Goal: Task Accomplishment & Management: Use online tool/utility

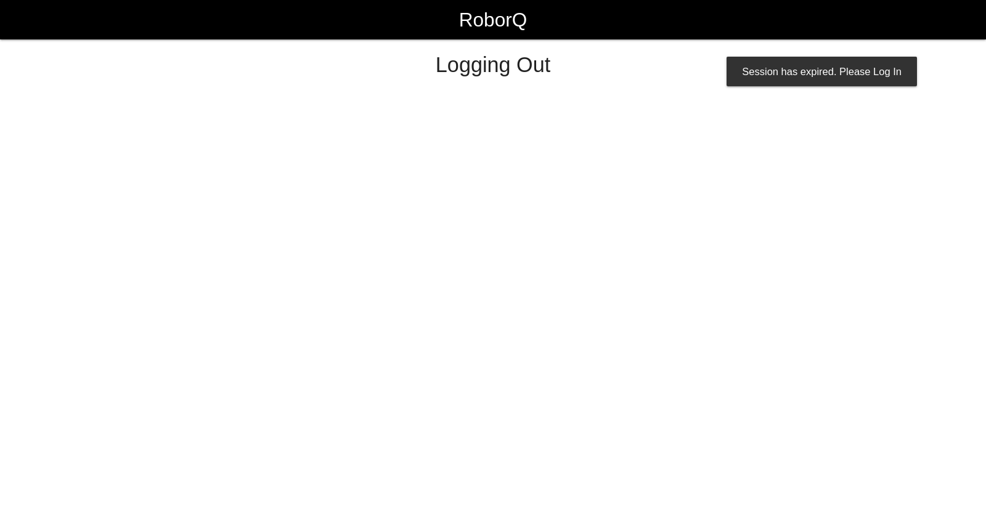
select select "Worker"
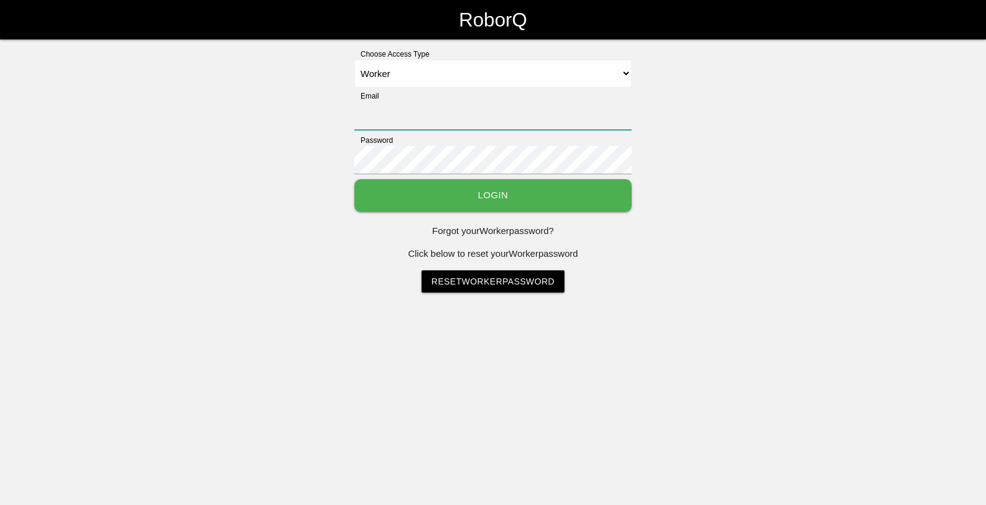
type input "[EMAIL_ADDRESS][DOMAIN_NAME]"
click at [533, 192] on button "Login" at bounding box center [492, 195] width 277 height 33
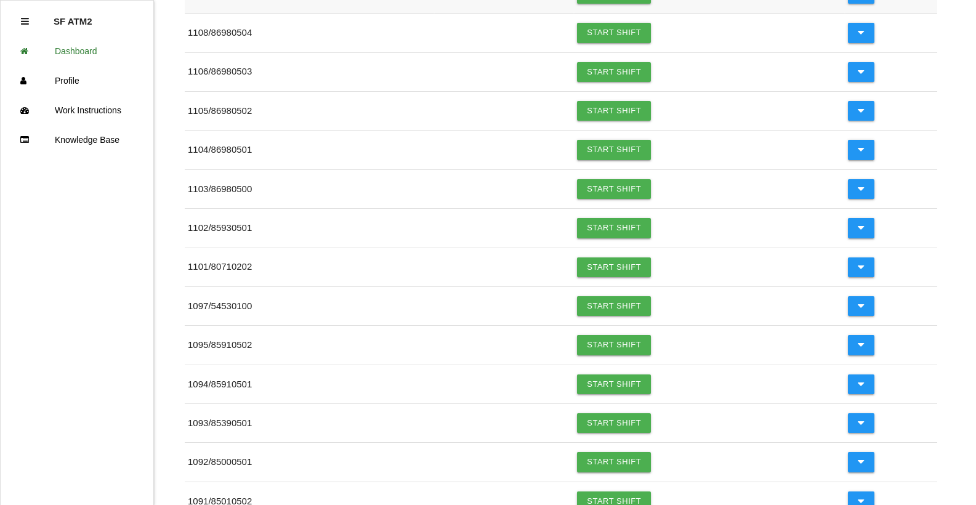
scroll to position [308, 0]
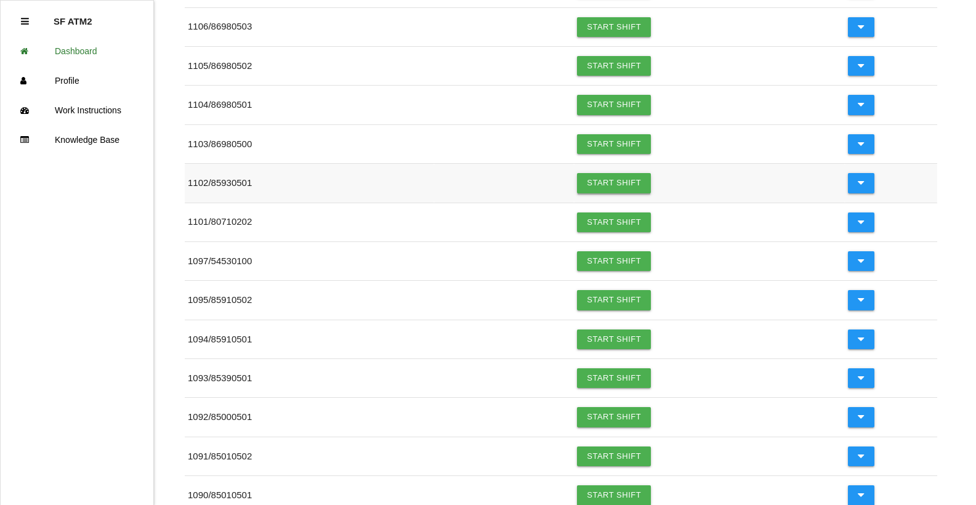
click at [613, 187] on link "Start Shift" at bounding box center [614, 183] width 74 height 20
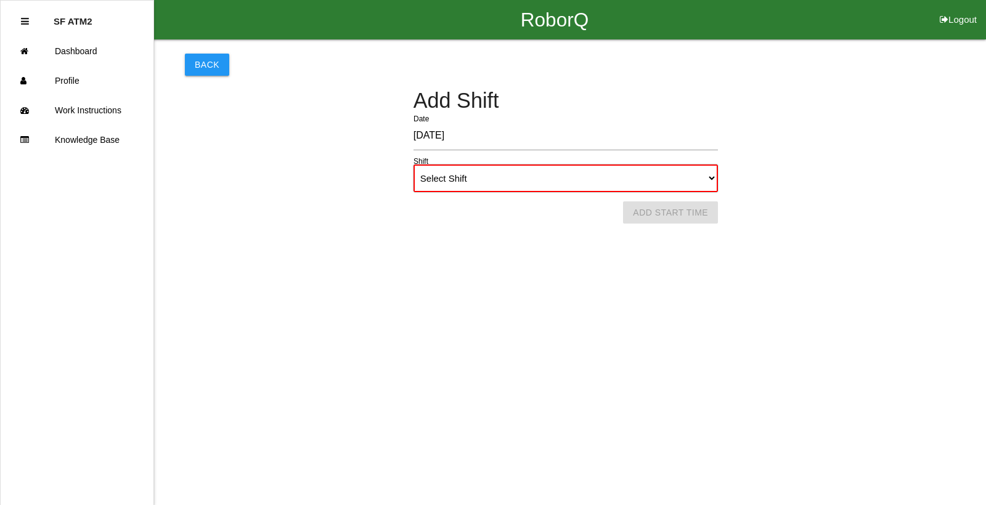
click at [711, 180] on select "Select Shift 1st Shift 2nd Shift 3rd Shift 4th Shift" at bounding box center [565, 178] width 304 height 28
select select "1"
click at [413, 164] on select "Select Shift 1st Shift 2nd Shift 3rd Shift 4th Shift" at bounding box center [565, 178] width 304 height 28
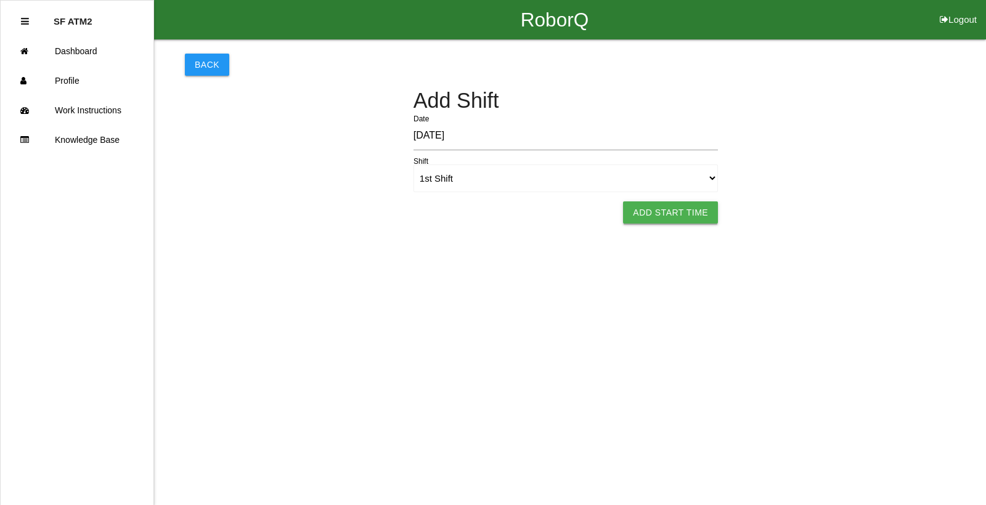
click at [672, 213] on button "Add Start Time" at bounding box center [670, 212] width 95 height 22
select select "6"
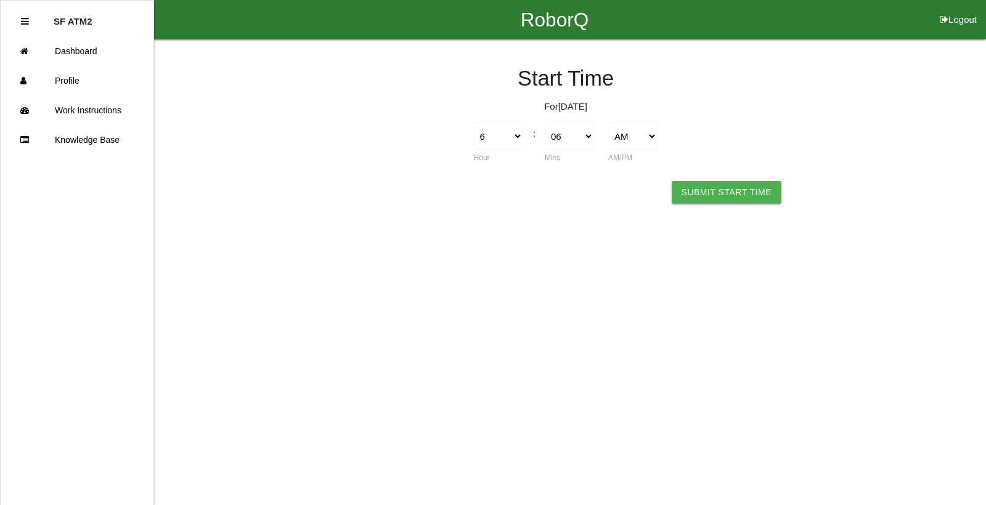
click at [700, 195] on button "Submit Start Time" at bounding box center [726, 192] width 110 height 22
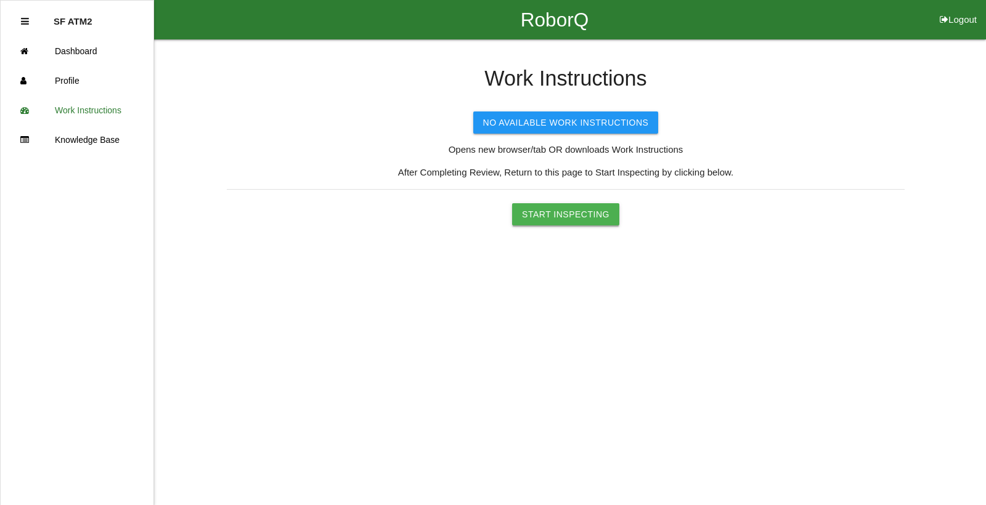
click at [604, 210] on button "Start Inspecting" at bounding box center [565, 214] width 107 height 22
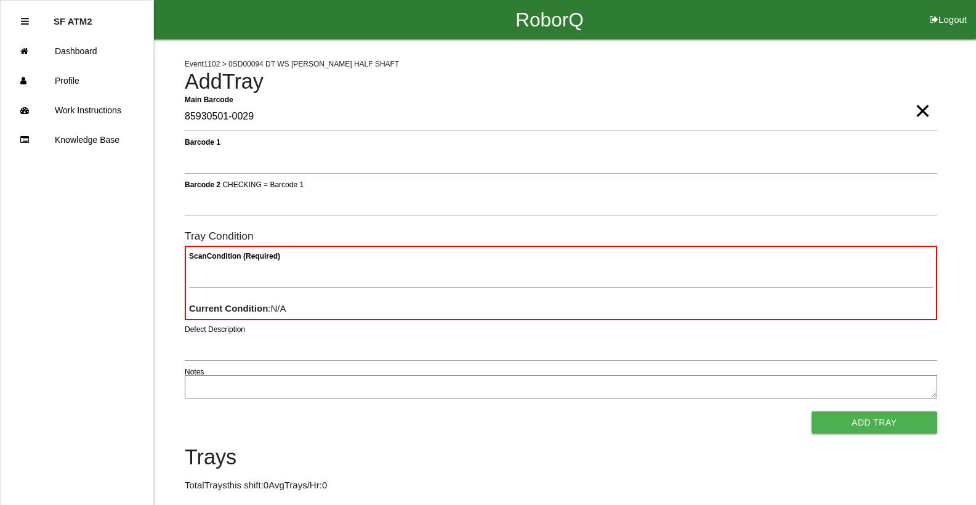
type Barcode "85930501-0029"
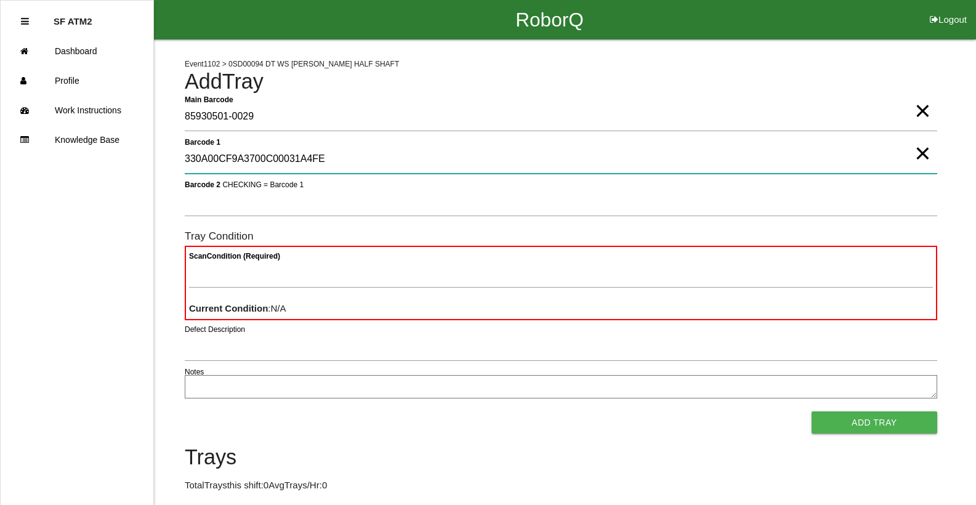
type 1 "330A00CF9A3700C00031A4FE"
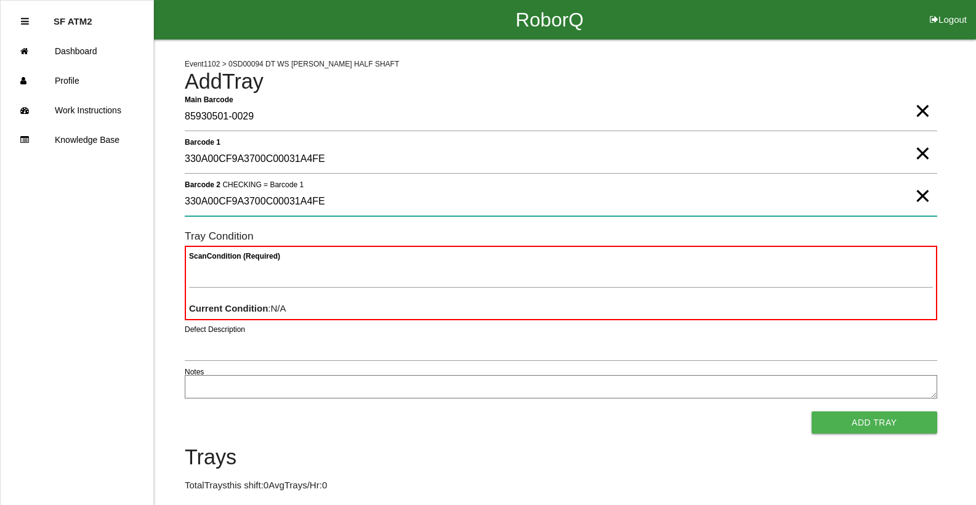
type 2 "330A00CF9A3700C00031A4FE"
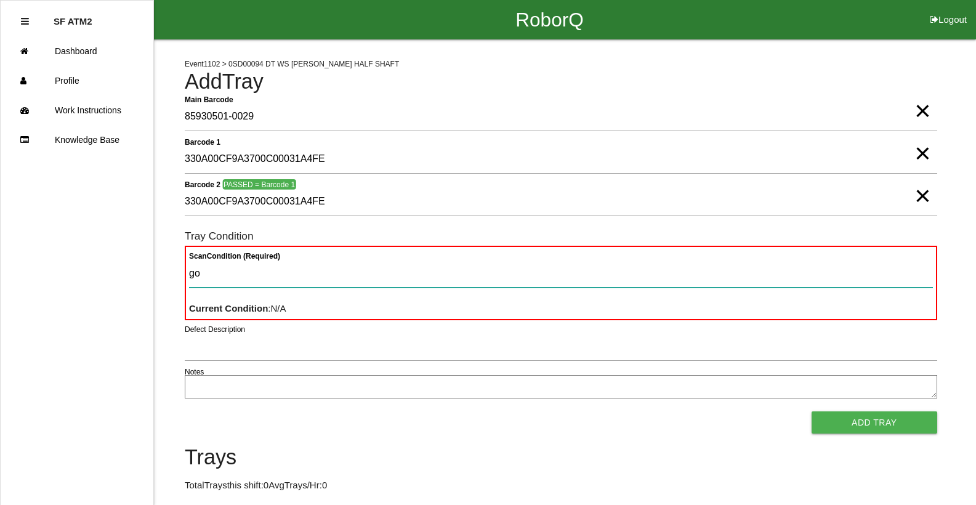
type Condition "goo"
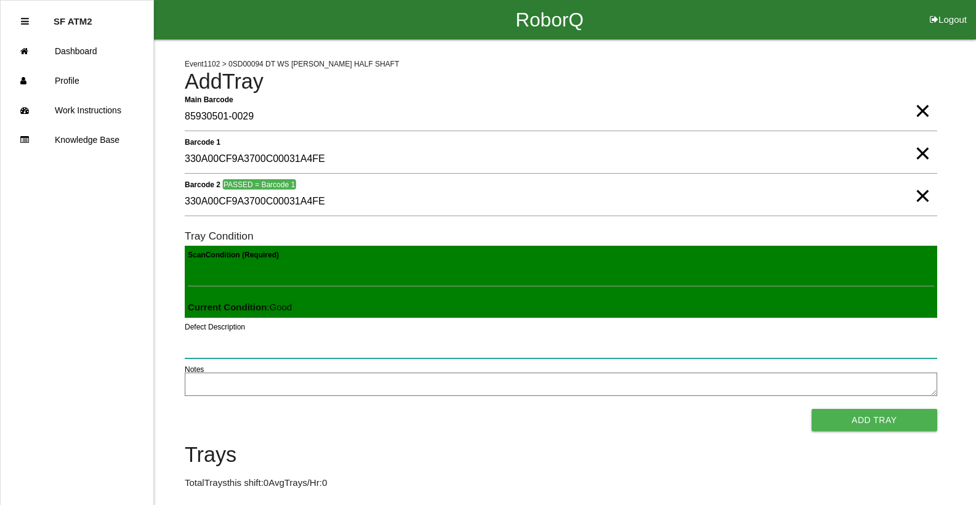
click at [812, 409] on button "Add Tray" at bounding box center [875, 420] width 126 height 22
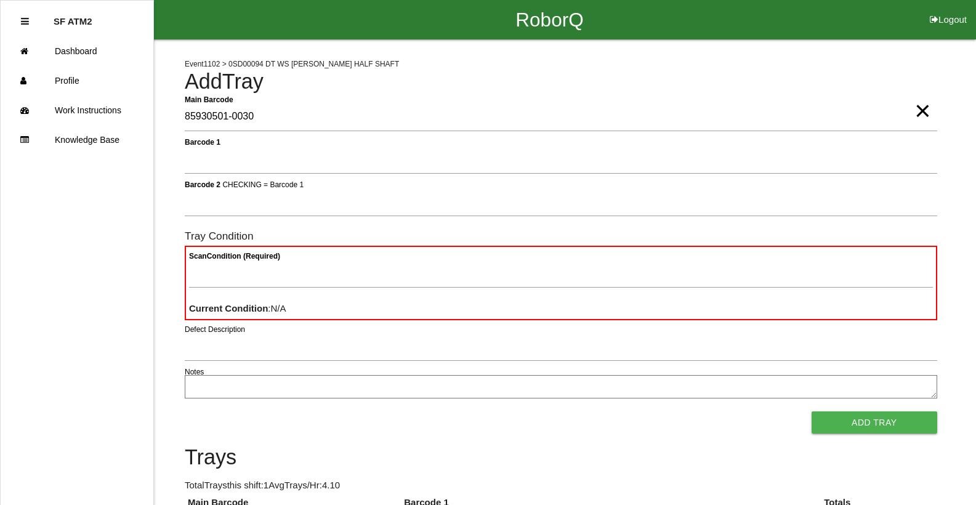
type Barcode "85930501-0030"
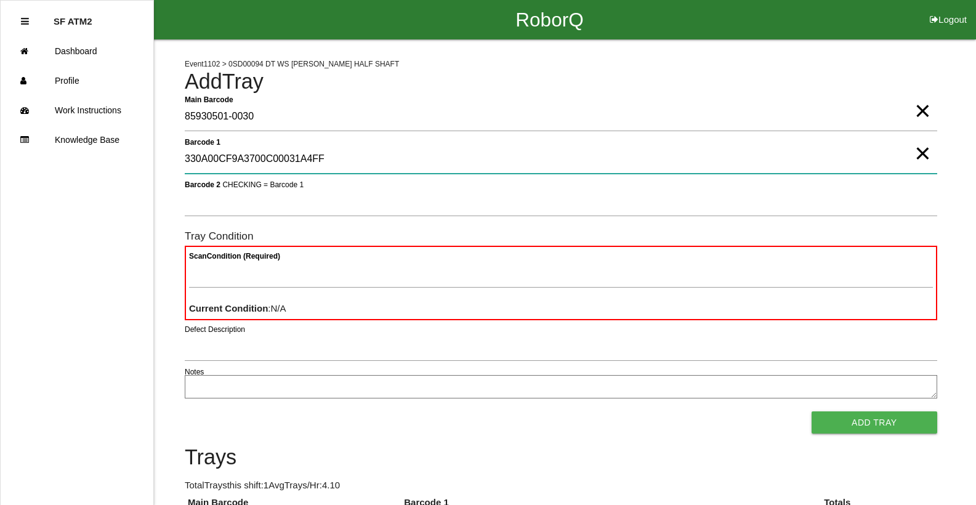
type 1 "330A00CF9A3700C00031A4FF"
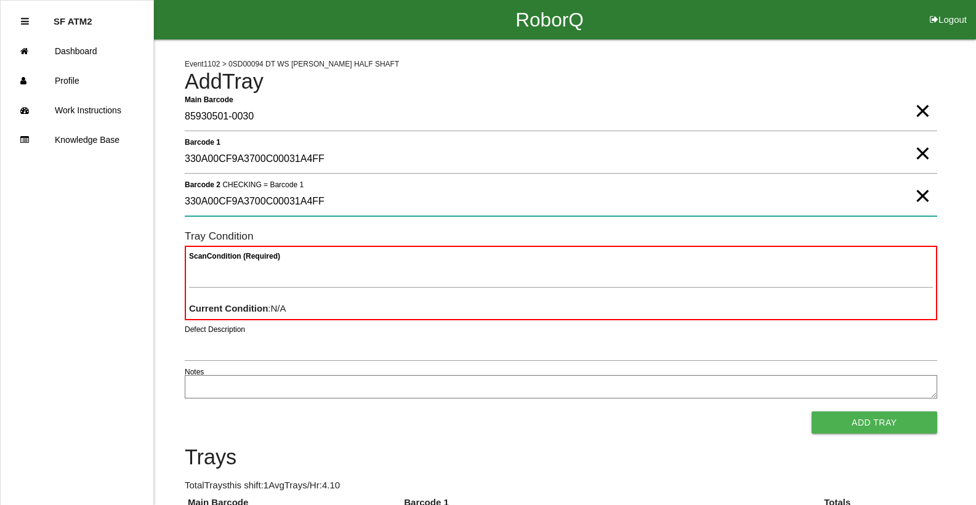
type 2 "330A00CF9A3700C00031A4FF"
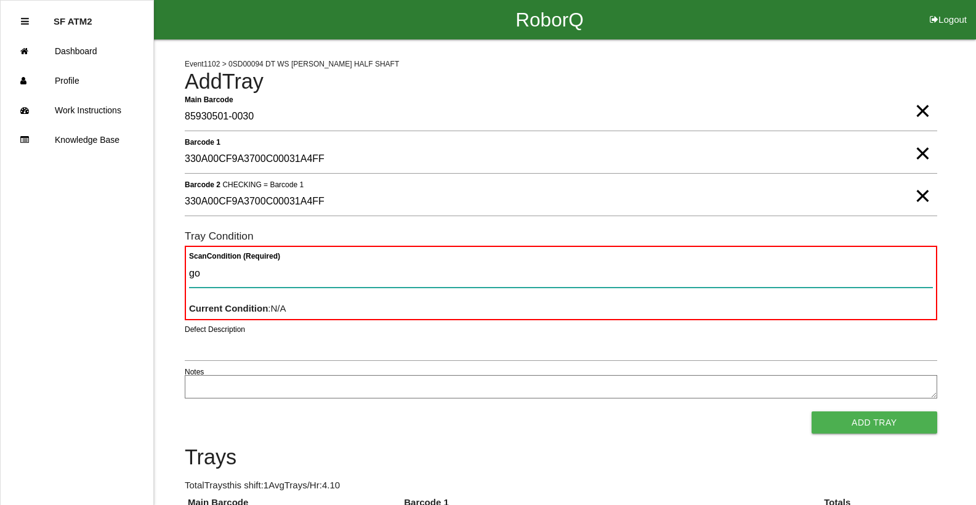
type Condition "goo"
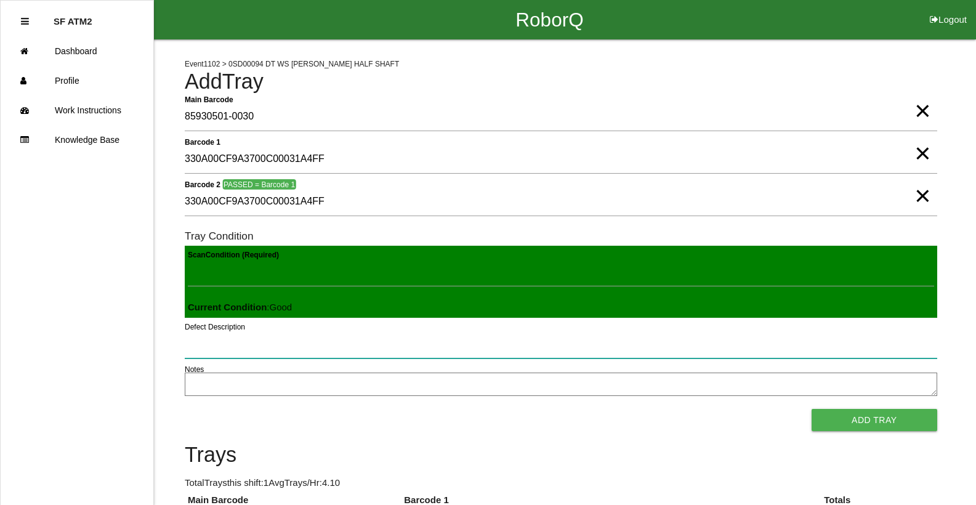
click at [812, 409] on button "Add Tray" at bounding box center [875, 420] width 126 height 22
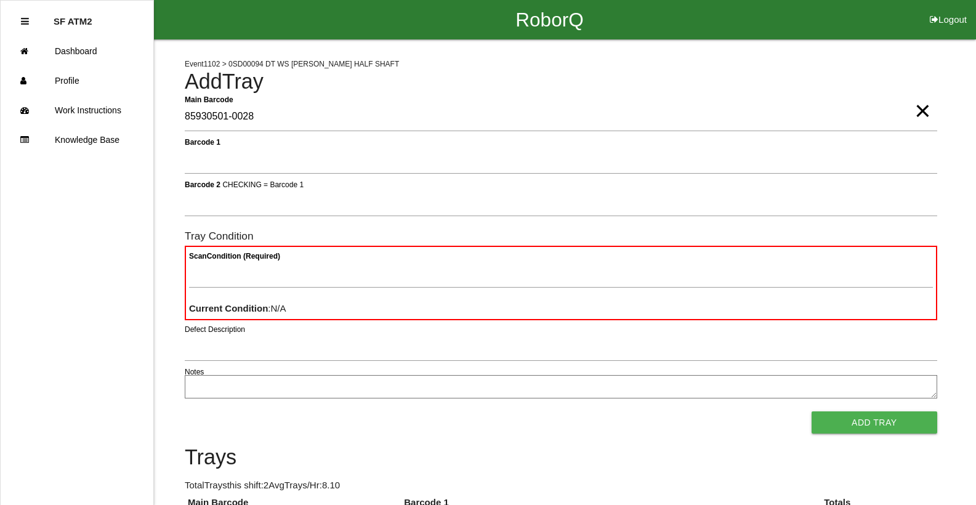
type Barcode "85930501-0028"
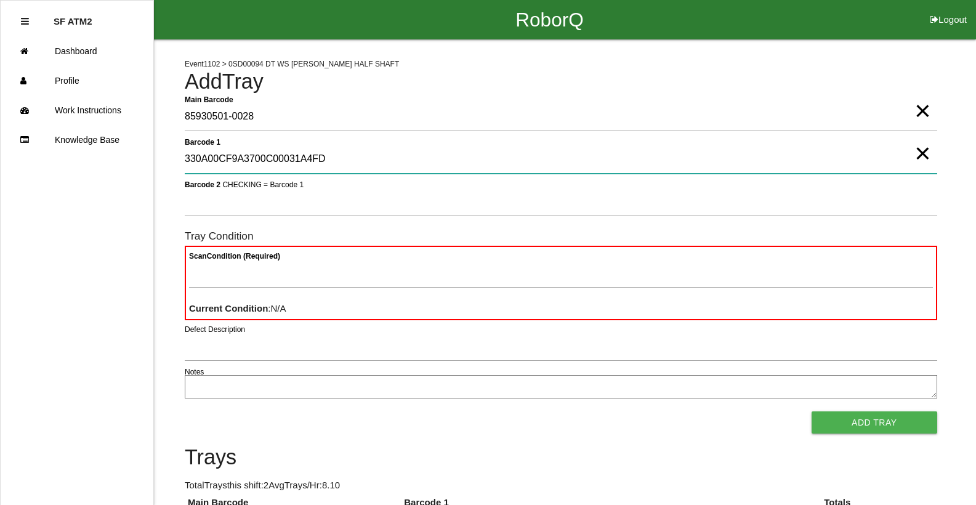
type 1 "330A00CF9A3700C00031A4FD"
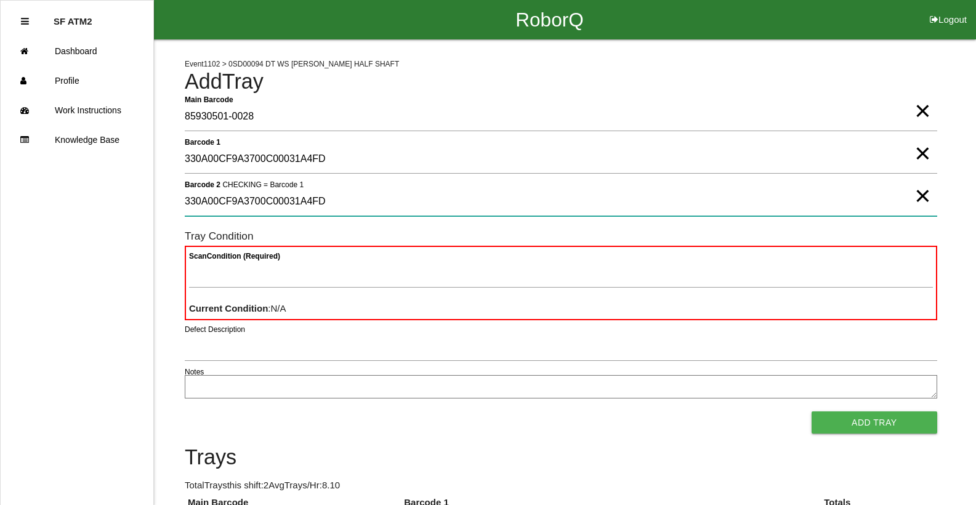
type 2 "330A00CF9A3700C00031A4FD"
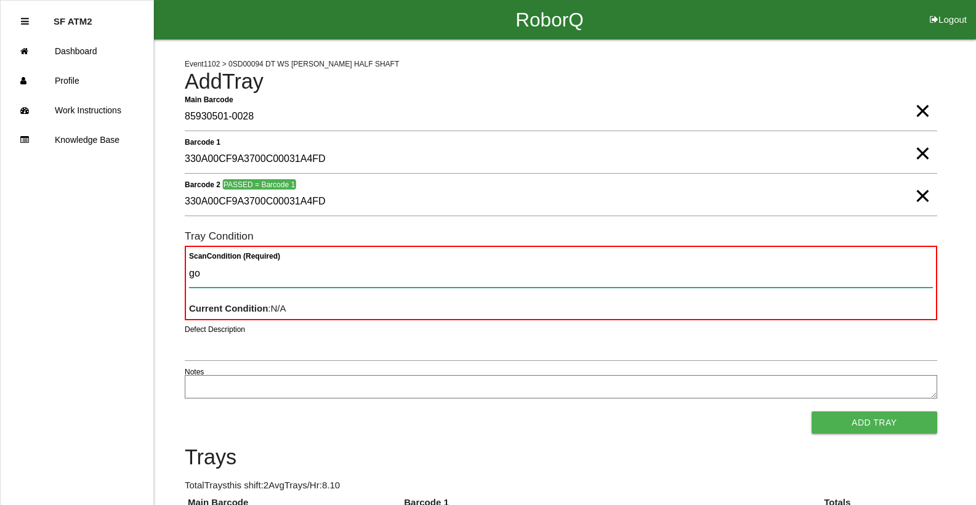
type Condition "goo"
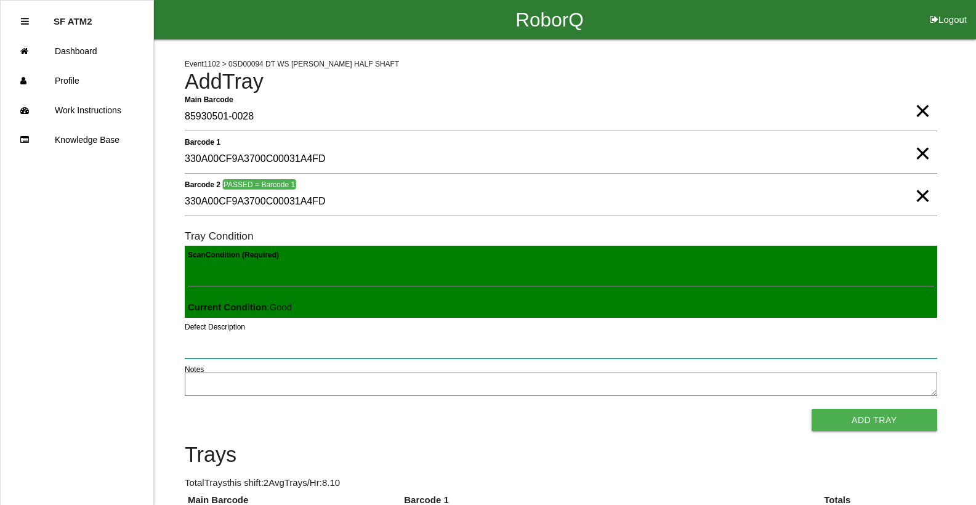
click at [812, 409] on button "Add Tray" at bounding box center [875, 420] width 126 height 22
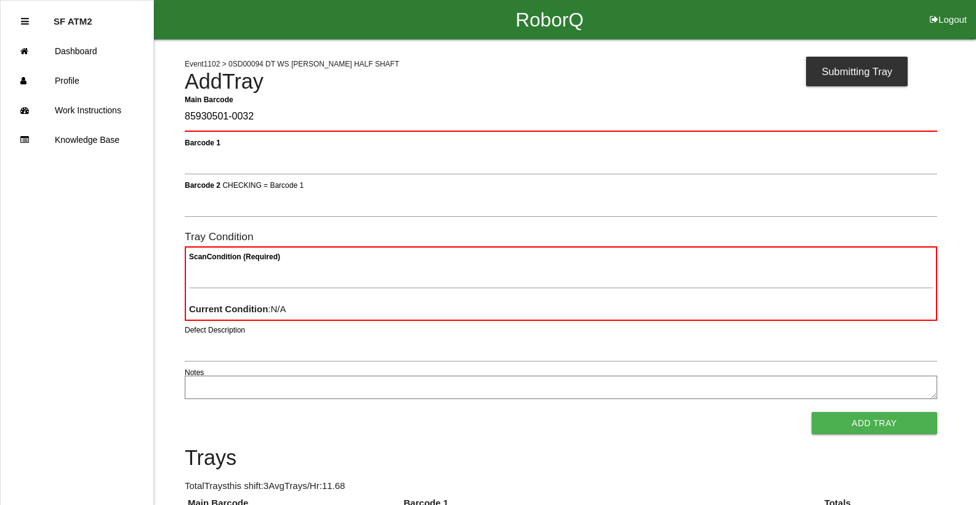
type Barcode "85930501-0032"
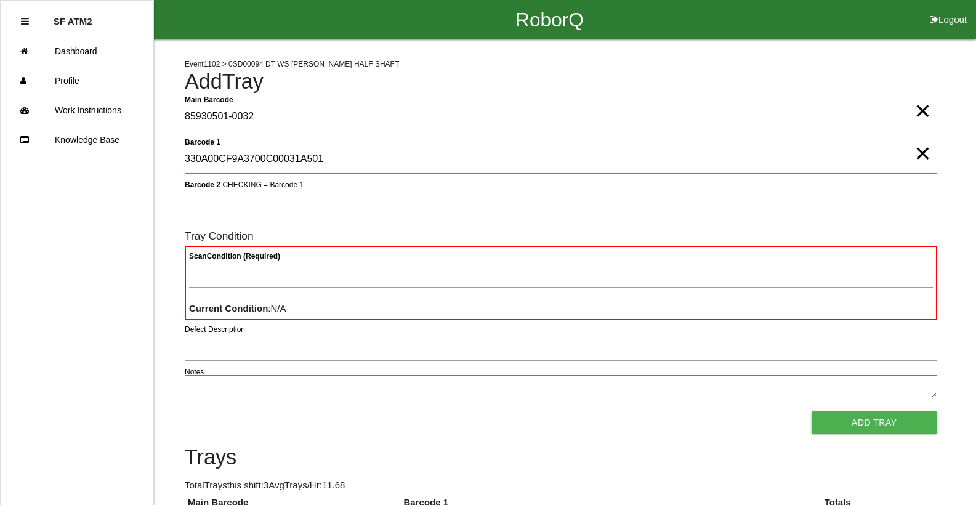
type 1 "330A00CF9A3700C00031A501"
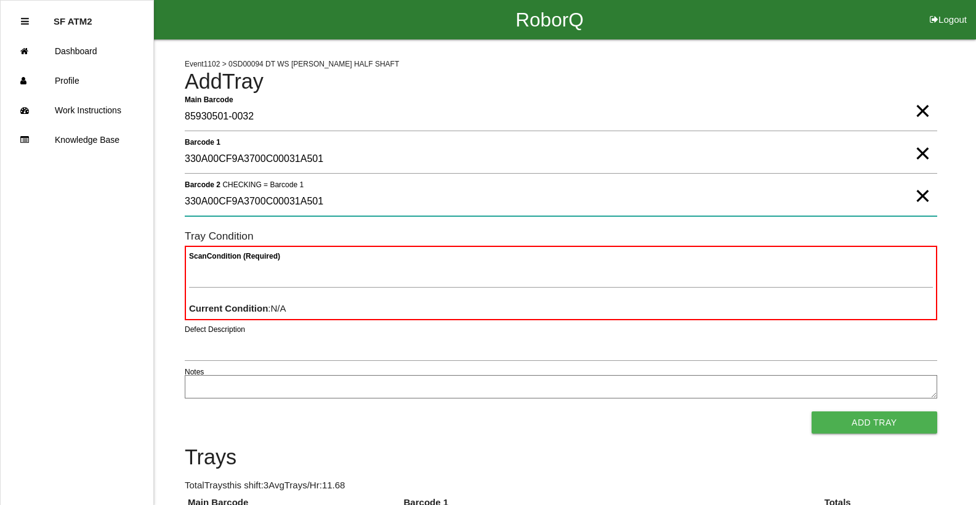
type 2 "330A00CF9A3700C00031A501"
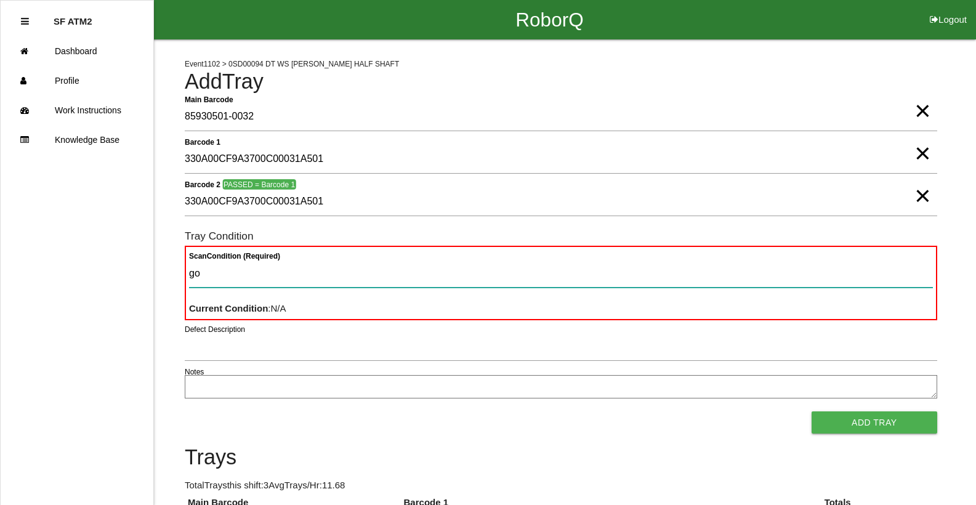
type Condition "goo"
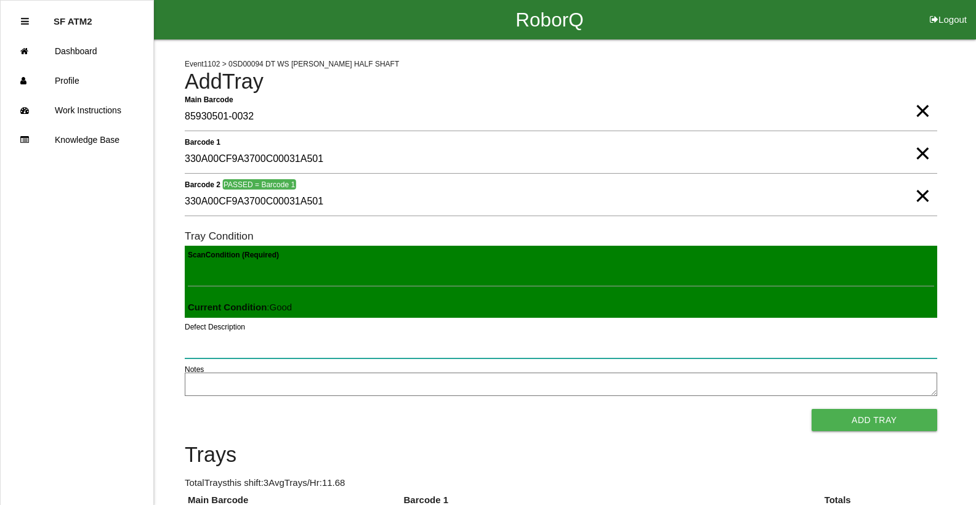
click at [812, 409] on button "Add Tray" at bounding box center [875, 420] width 126 height 22
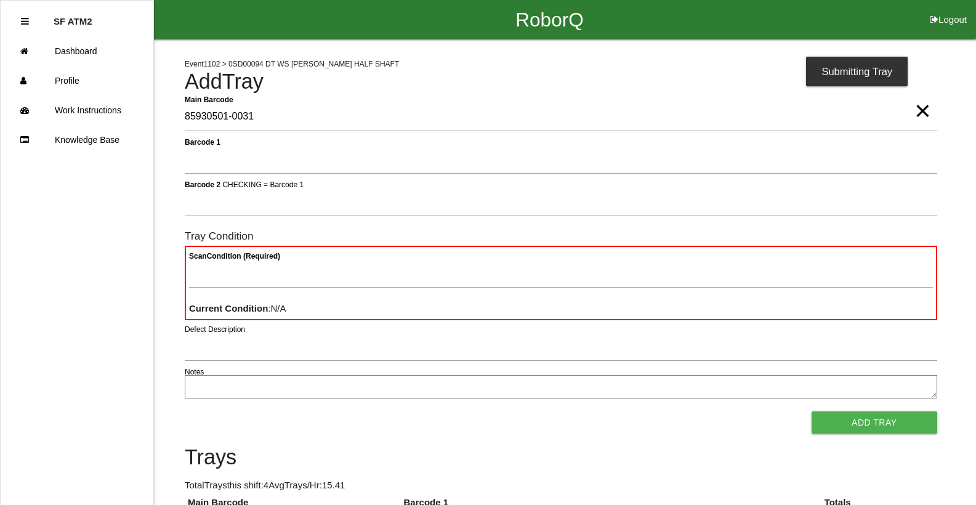
type Barcode "85930501-0031"
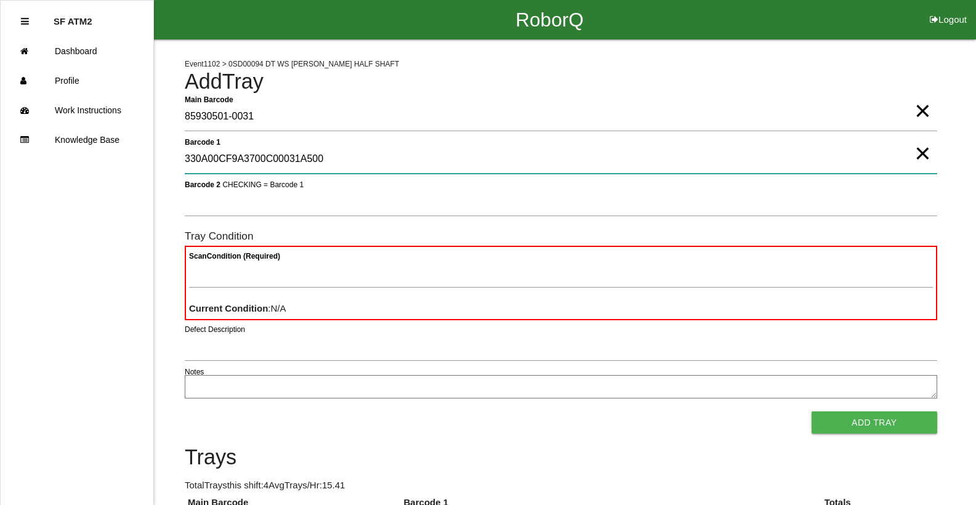
type 1 "330A00CF9A3700C00031A500"
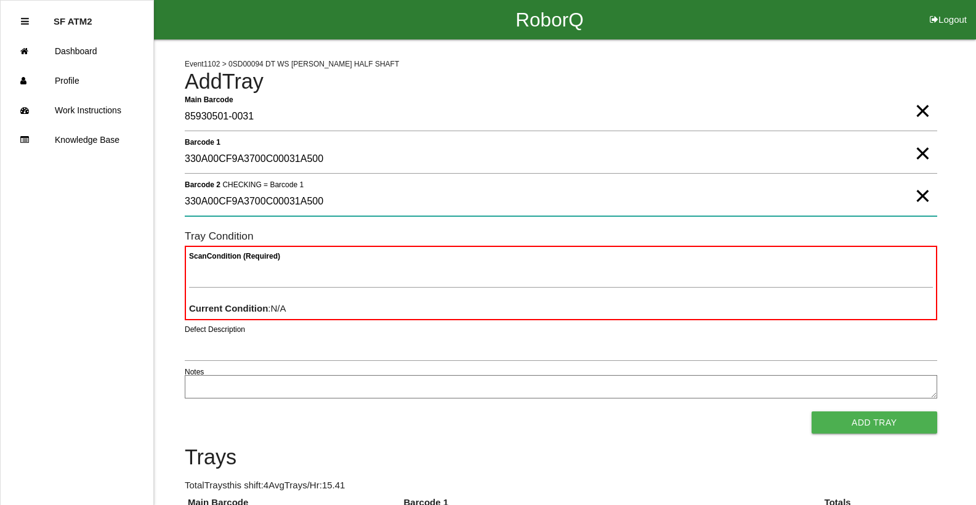
type 2 "330A00CF9A3700C00031A500"
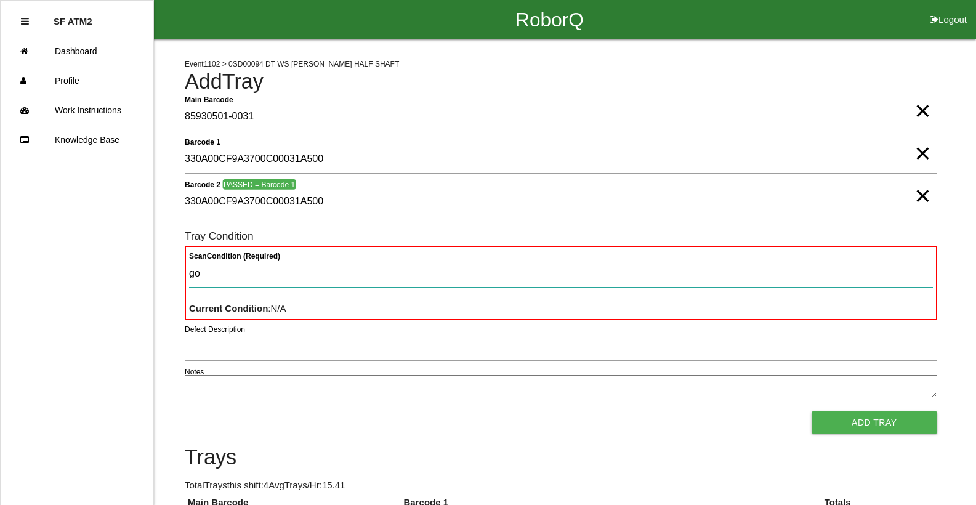
type Condition "goo"
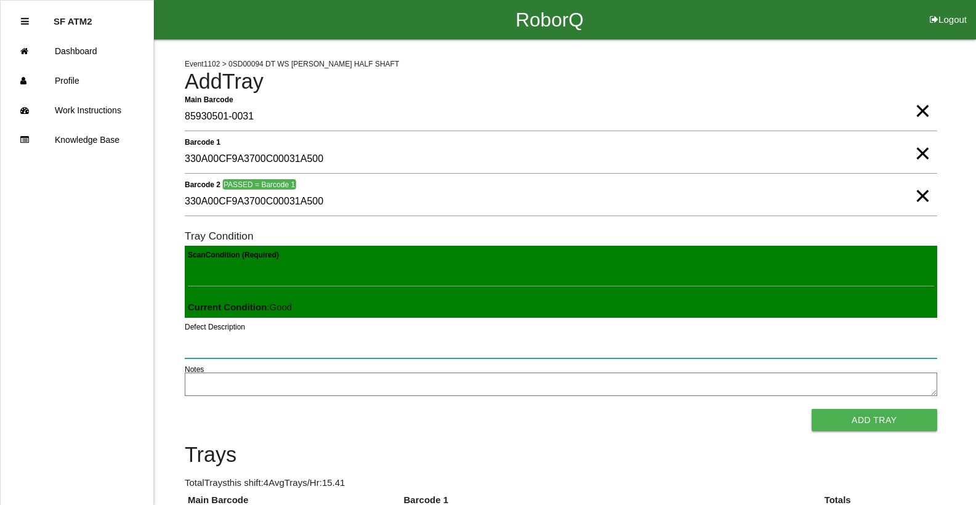
click at [812, 409] on button "Add Tray" at bounding box center [875, 420] width 126 height 22
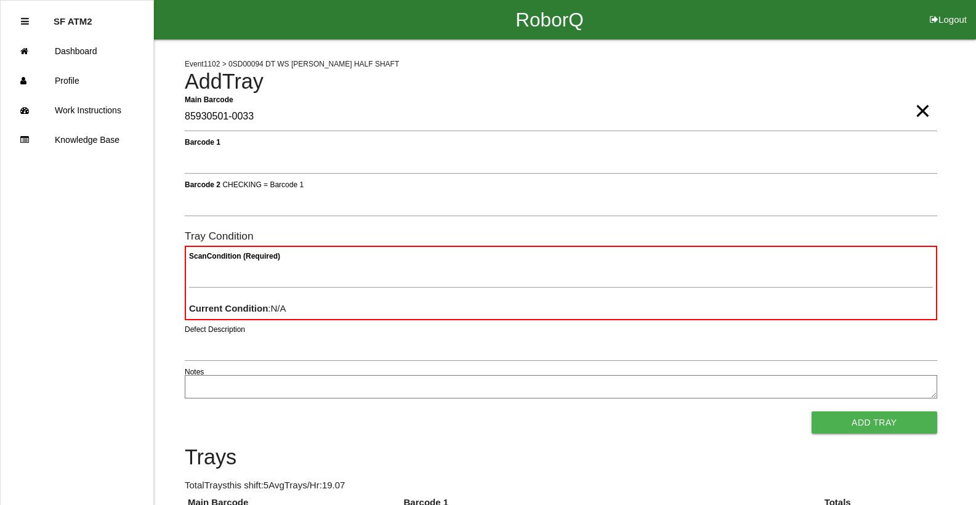
type Barcode "85930501-0033"
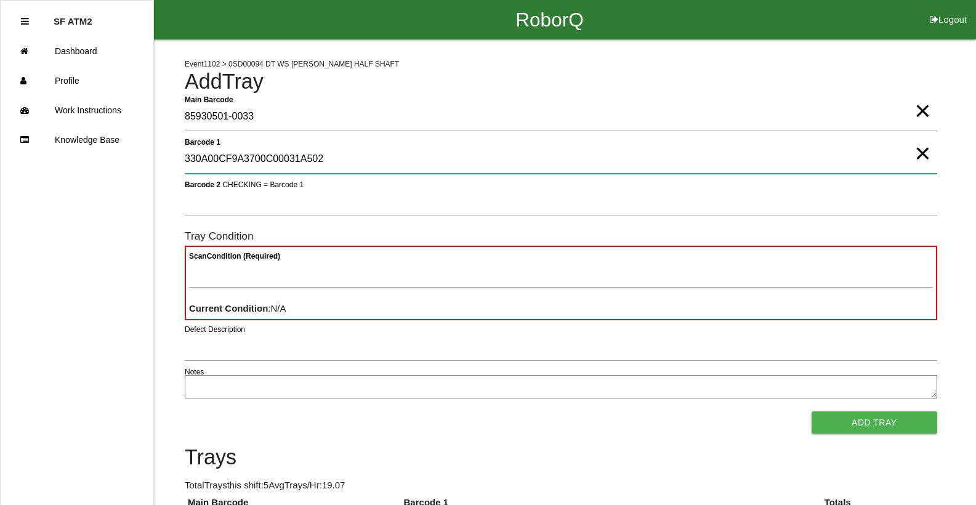
type 1 "330A00CF9A3700C00031A502"
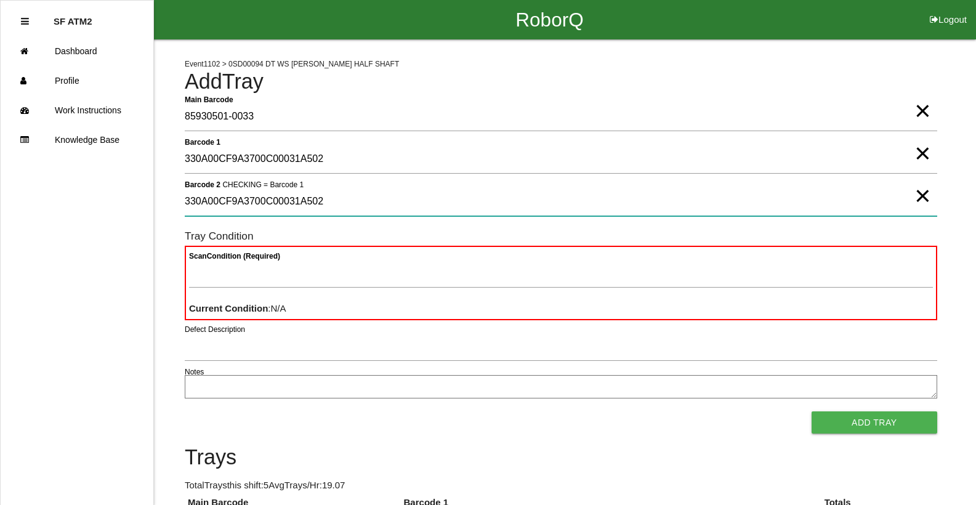
type 2 "330A00CF9A3700C00031A502"
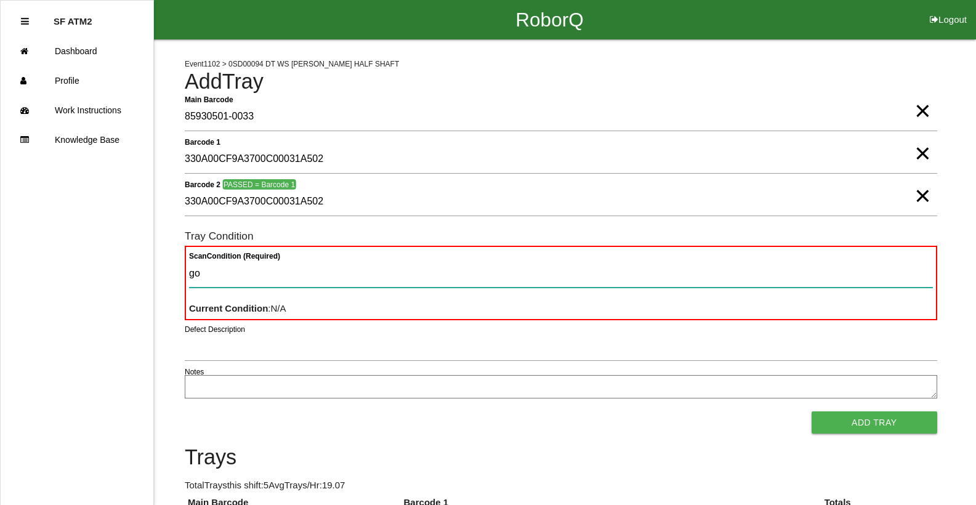
type Condition "goo"
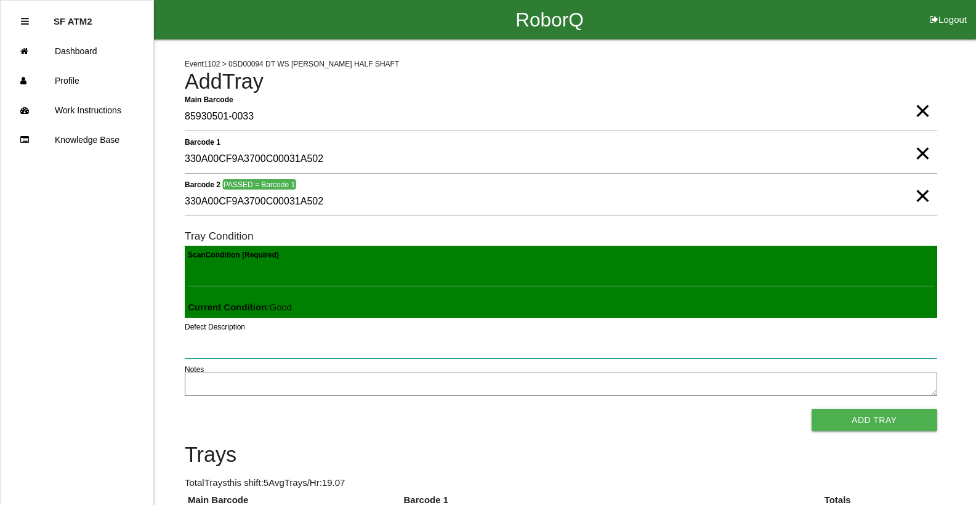
click at [812, 409] on button "Add Tray" at bounding box center [875, 420] width 126 height 22
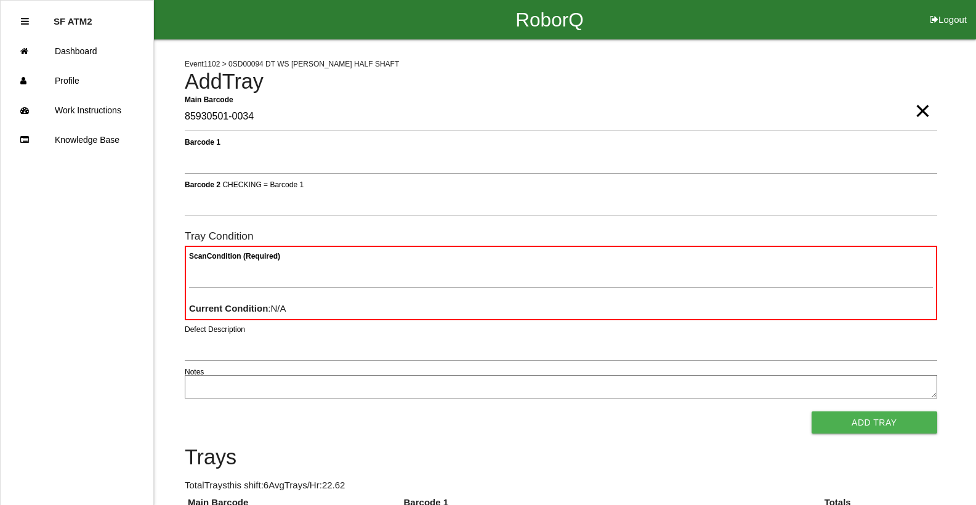
type Barcode "85930501-0034"
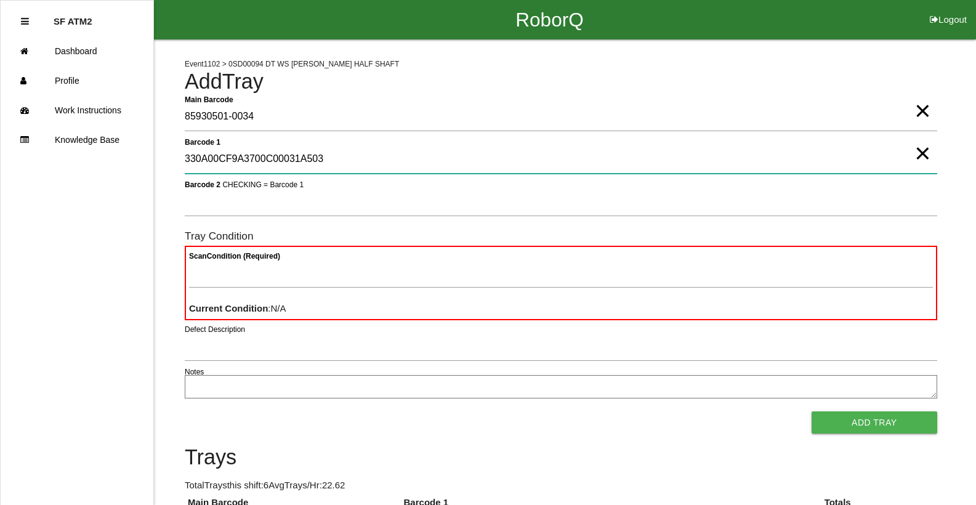
type 1 "330A00CF9A3700C00031A503"
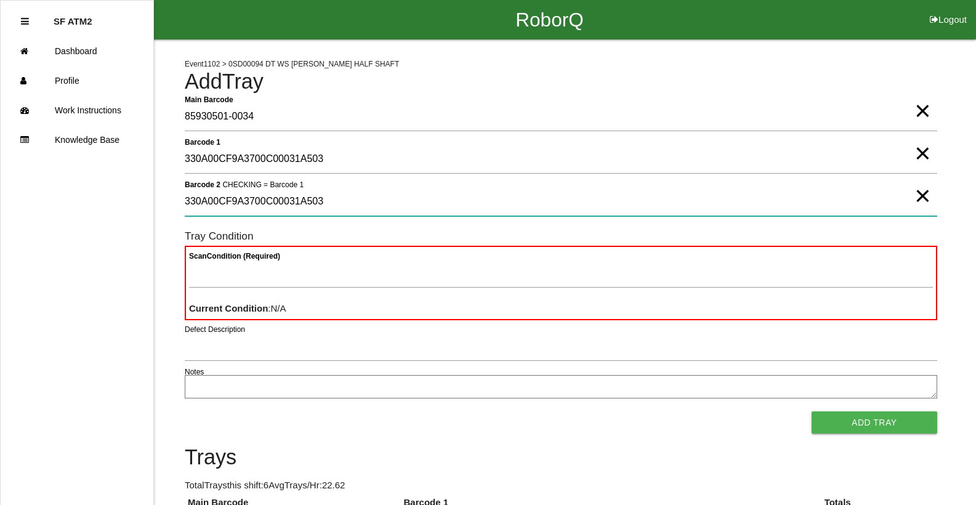
type 2 "330A00CF9A3700C00031A503"
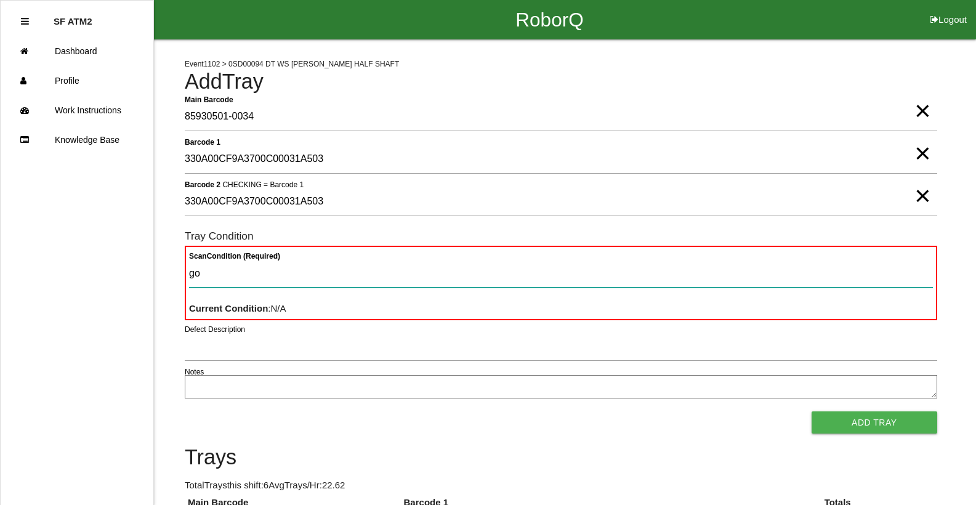
type Condition "goo"
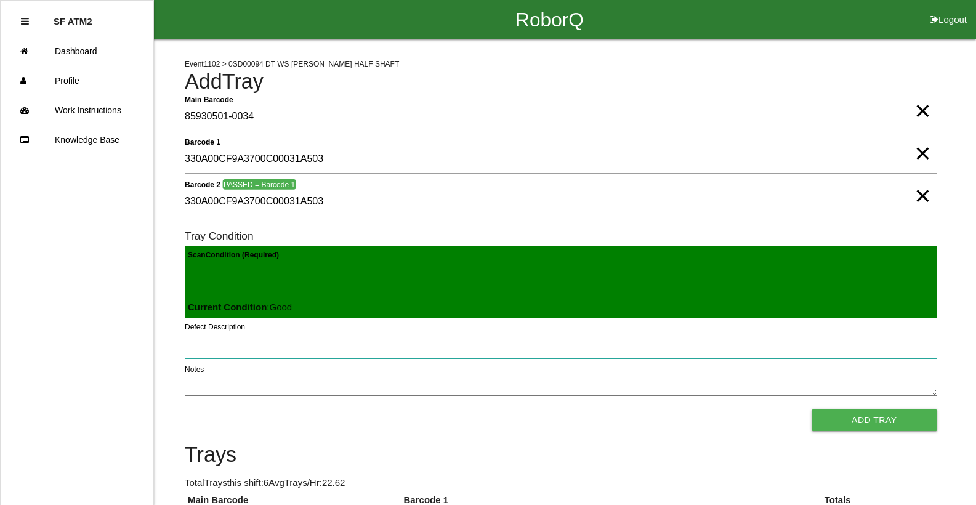
click at [812, 409] on button "Add Tray" at bounding box center [875, 420] width 126 height 22
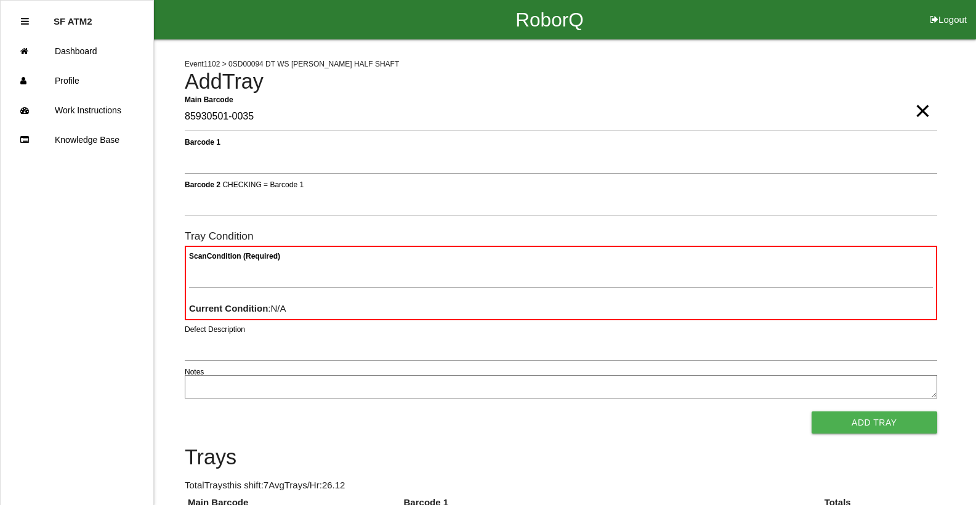
type Barcode "85930501-0035"
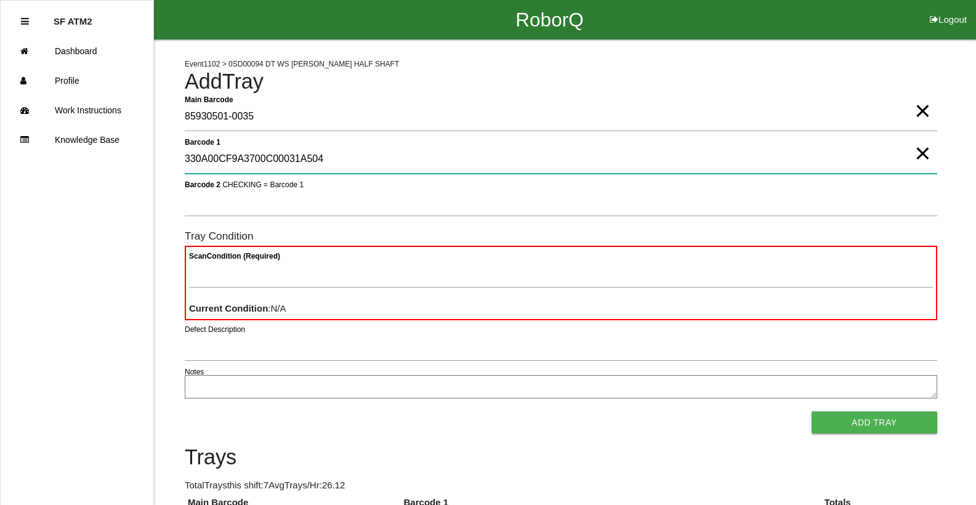
type 1 "330A00CF9A3700C00031A504"
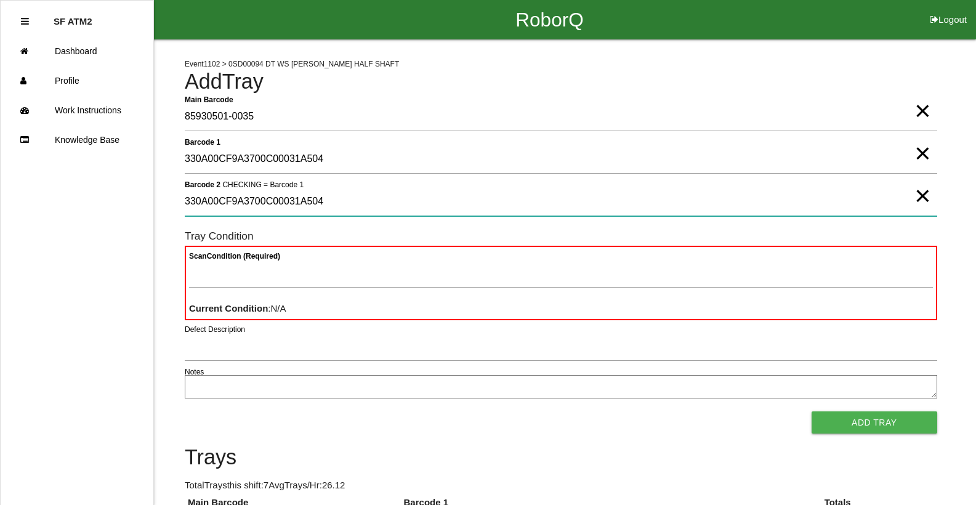
type 2 "330A00CF9A3700C00031A504"
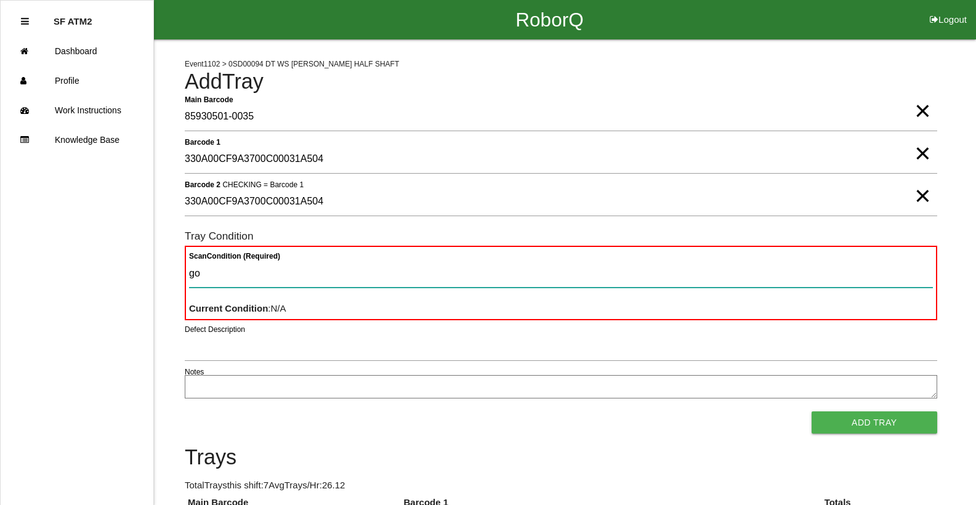
type Condition "goo"
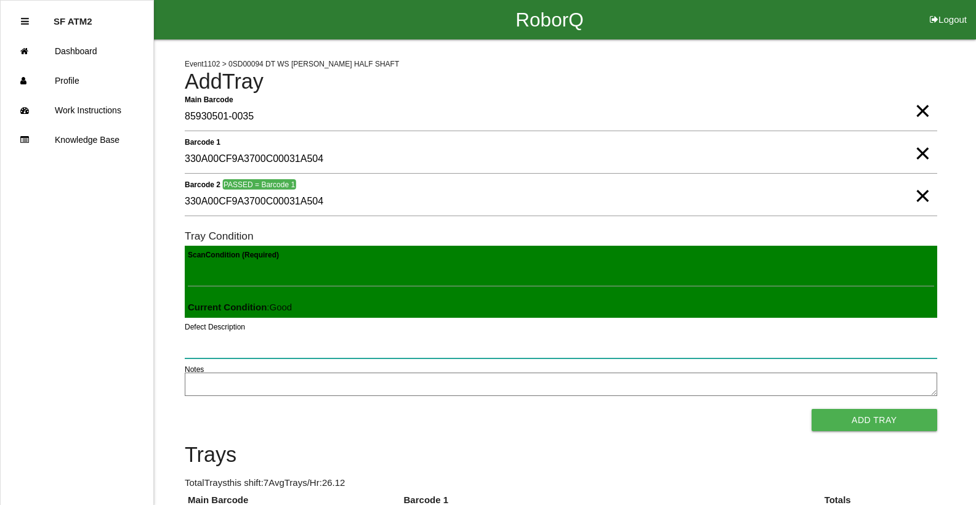
click at [812, 409] on button "Add Tray" at bounding box center [875, 420] width 126 height 22
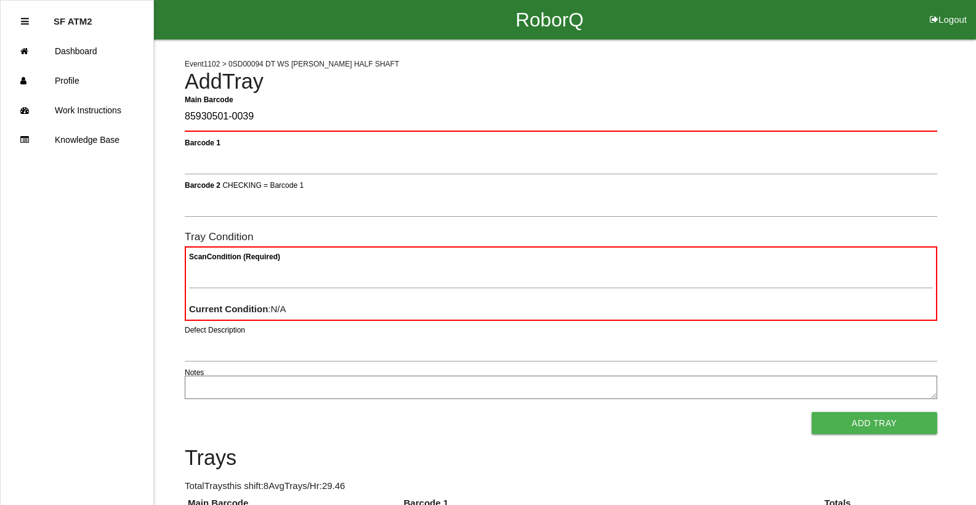
type Barcode "85930501-0039"
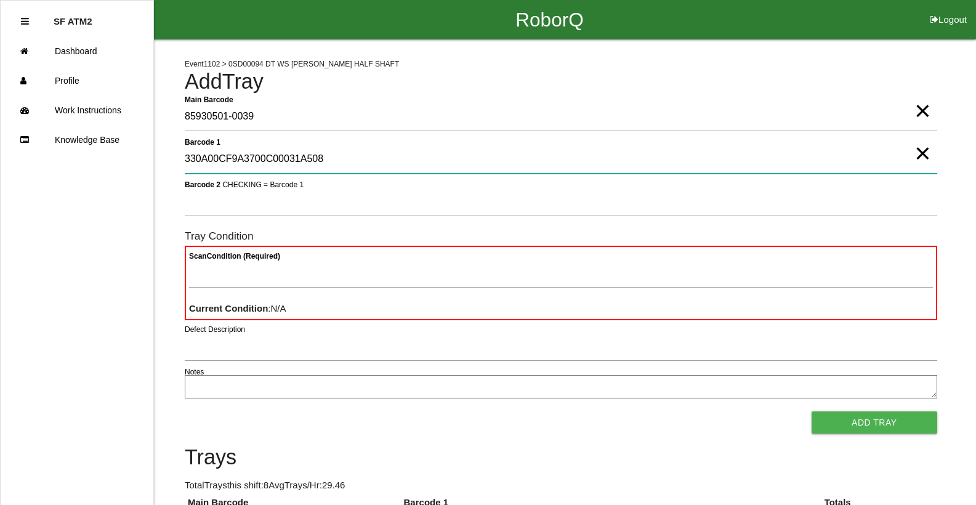
type 1 "330A00CF9A3700C00031A508"
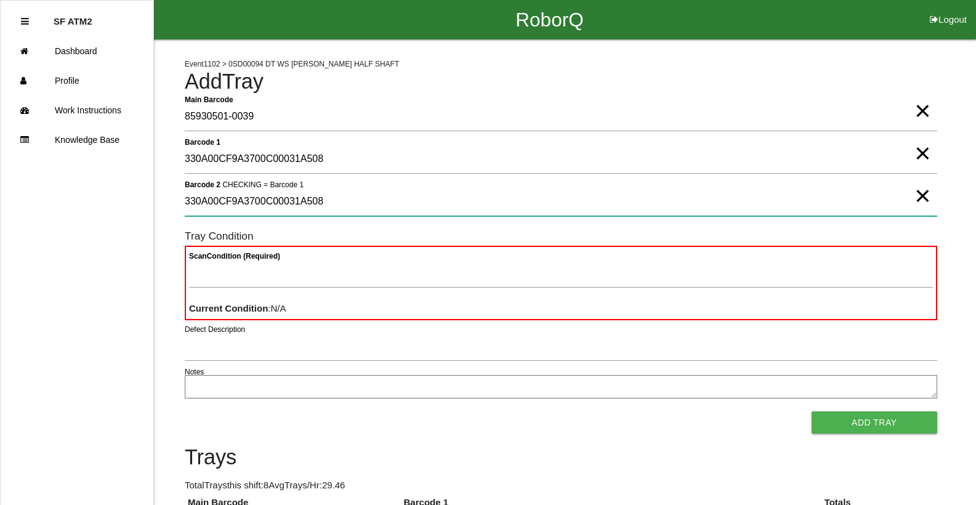
type 2 "330A00CF9A3700C00031A508"
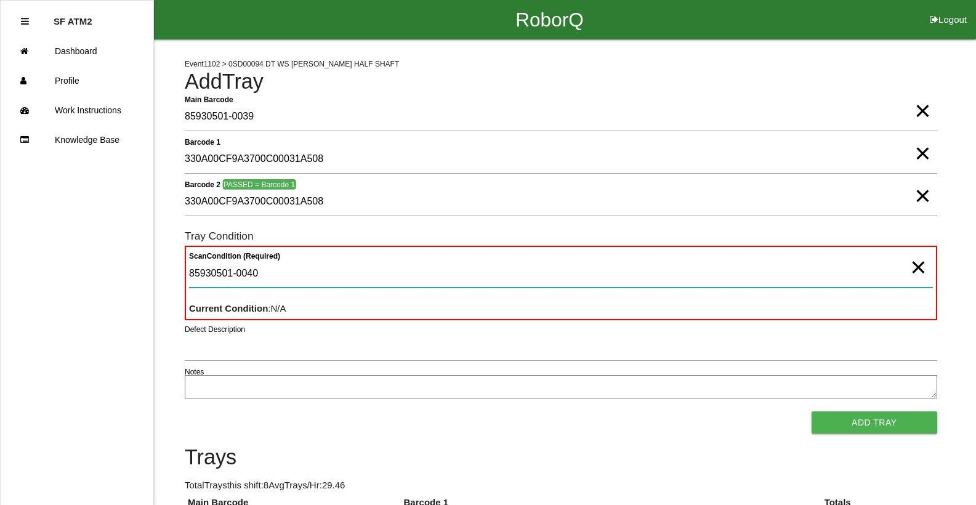
type Condition "85930501-0040"
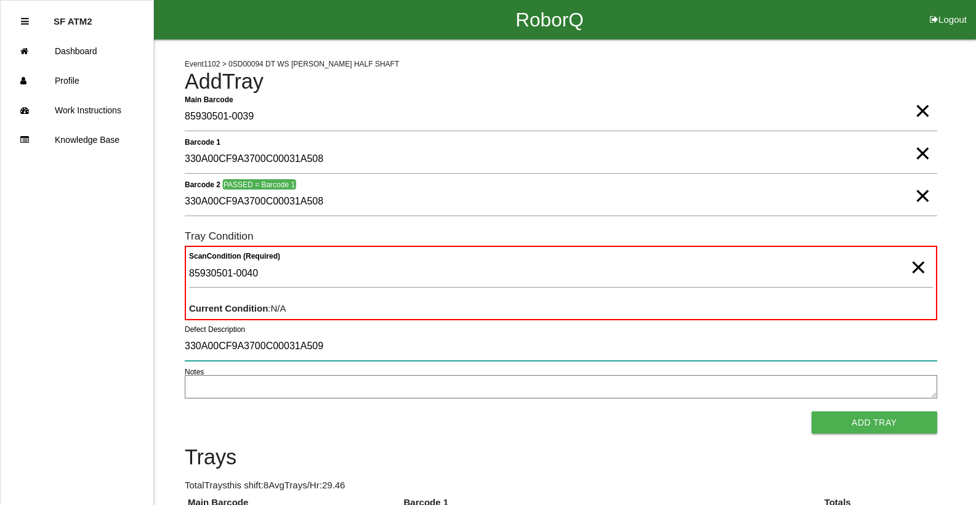
type input "330A00CF9A3700C00031A509"
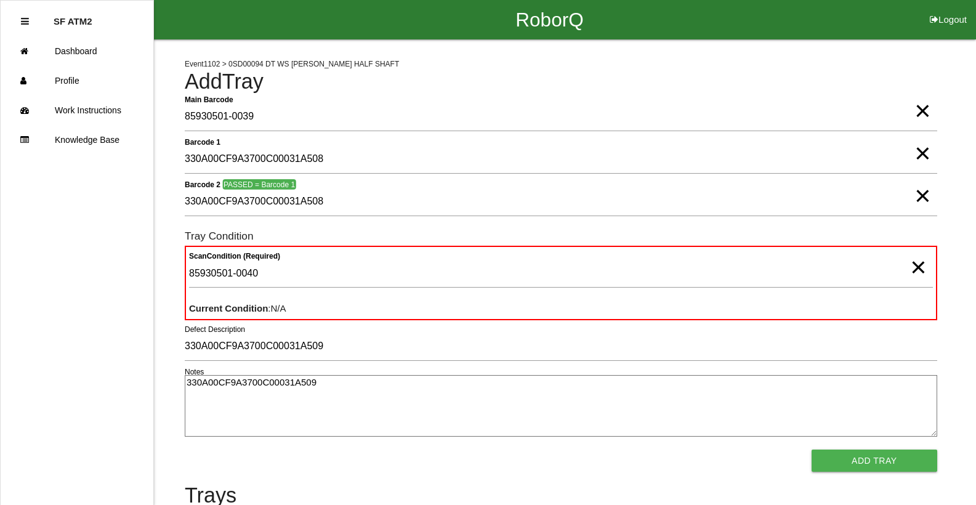
type textarea "330A00CF9A3700C00031A509"
click at [520, 393] on textarea "330A00CF9A3700C00031A509" at bounding box center [561, 406] width 753 height 62
click at [375, 392] on textarea "330A00CF9A3700C00031A509" at bounding box center [561, 406] width 753 height 62
click at [375, 391] on textarea "330A00CF9A3700C00031A509" at bounding box center [561, 406] width 753 height 62
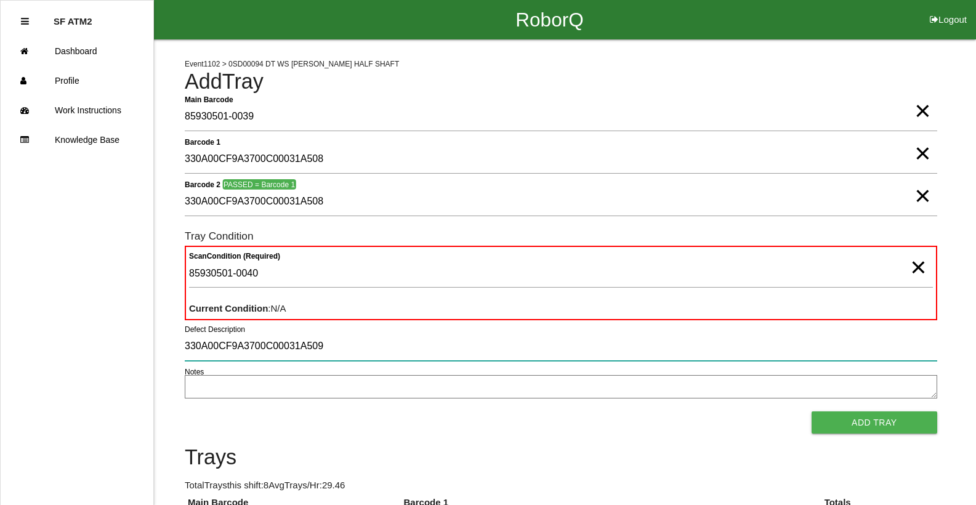
click at [375, 339] on input "330A00CF9A3700C00031A509" at bounding box center [561, 347] width 753 height 28
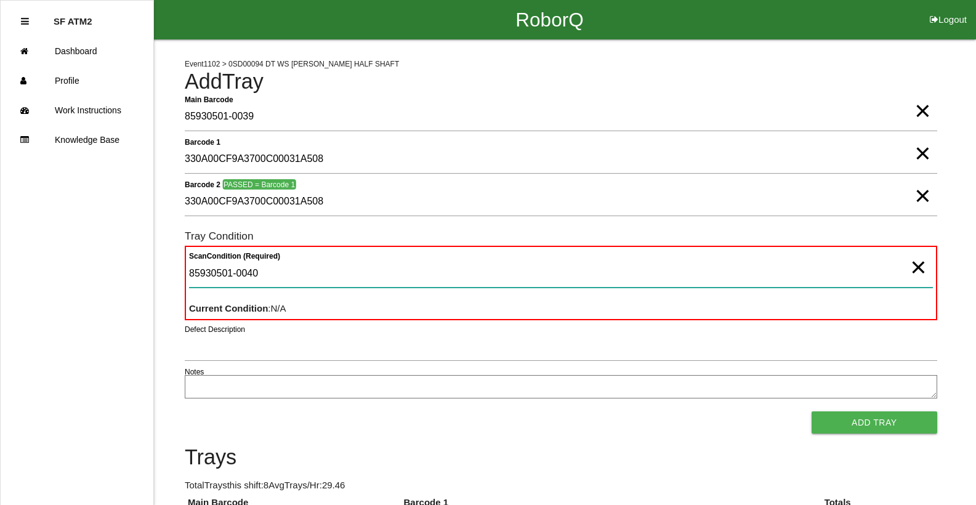
click at [330, 280] on Condition "85930501-0040" at bounding box center [561, 273] width 744 height 28
drag, startPoint x: 330, startPoint y: 280, endPoint x: 147, endPoint y: 265, distance: 183.5
click at [147, 265] on div "RoborQ Logout SF ATM2 Dashboard Profile Work Instructions Knowledge Base Event …" at bounding box center [488, 391] width 976 height 783
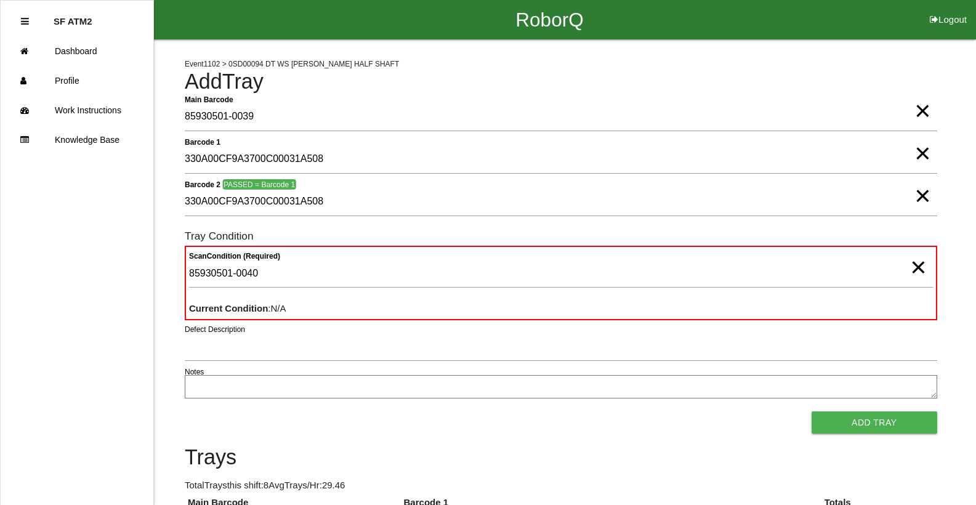
drag, startPoint x: 147, startPoint y: 264, endPoint x: 498, endPoint y: 362, distance: 363.9
click at [498, 363] on div "Defect Description" at bounding box center [561, 349] width 753 height 33
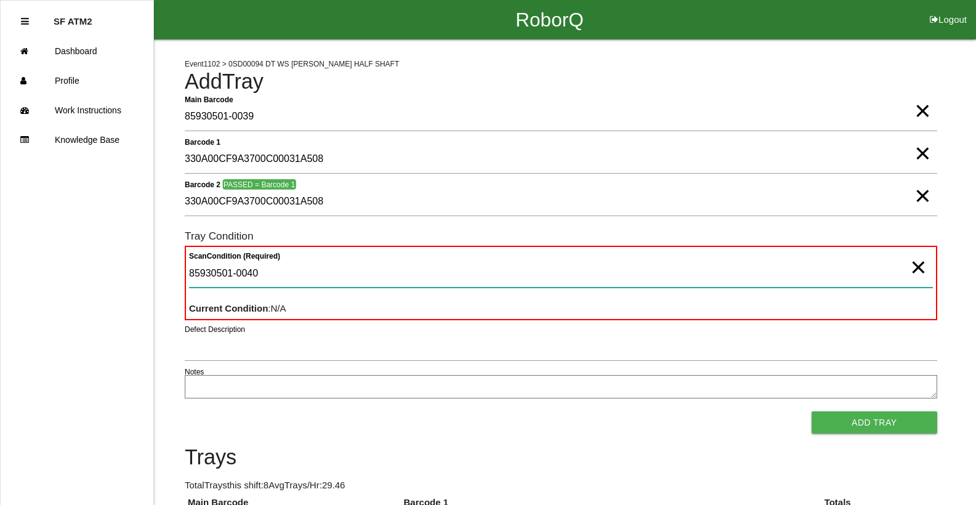
click at [324, 282] on Condition "85930501-0040" at bounding box center [561, 273] width 744 height 28
type Condition "8"
type Condition "goo"
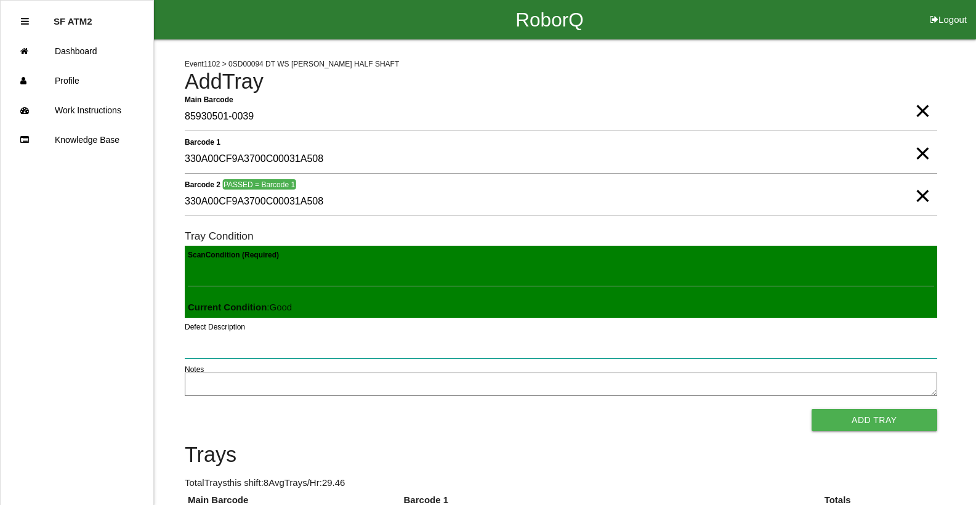
click at [812, 409] on button "Add Tray" at bounding box center [875, 420] width 126 height 22
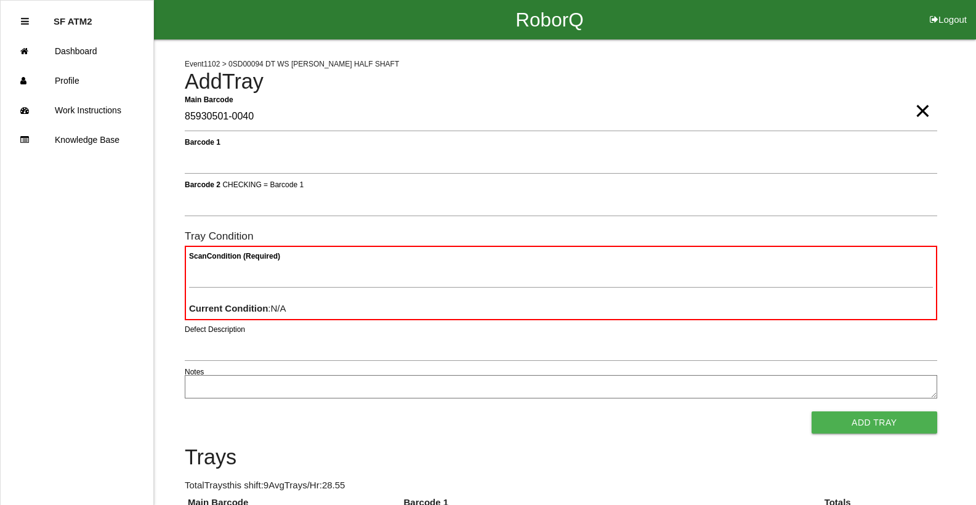
type Barcode "85930501-0040"
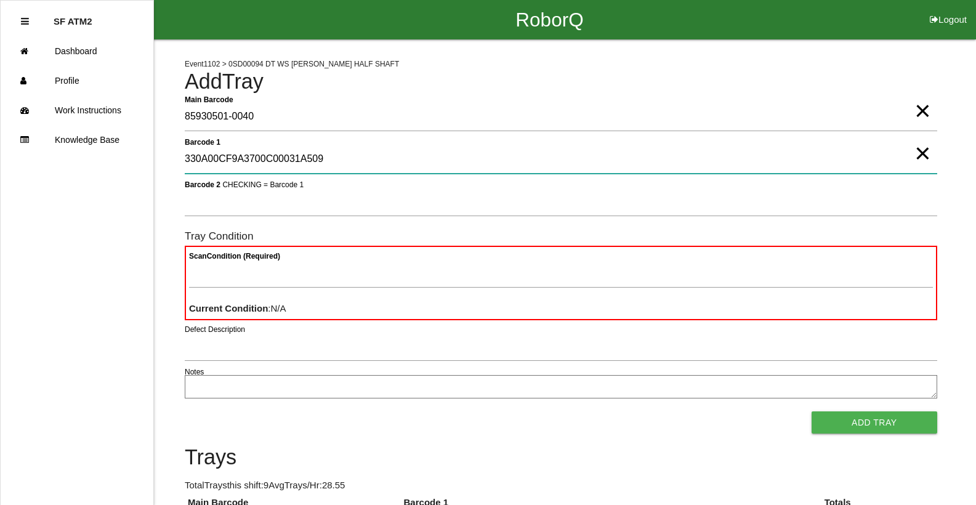
type 1 "330A00CF9A3700C00031A509"
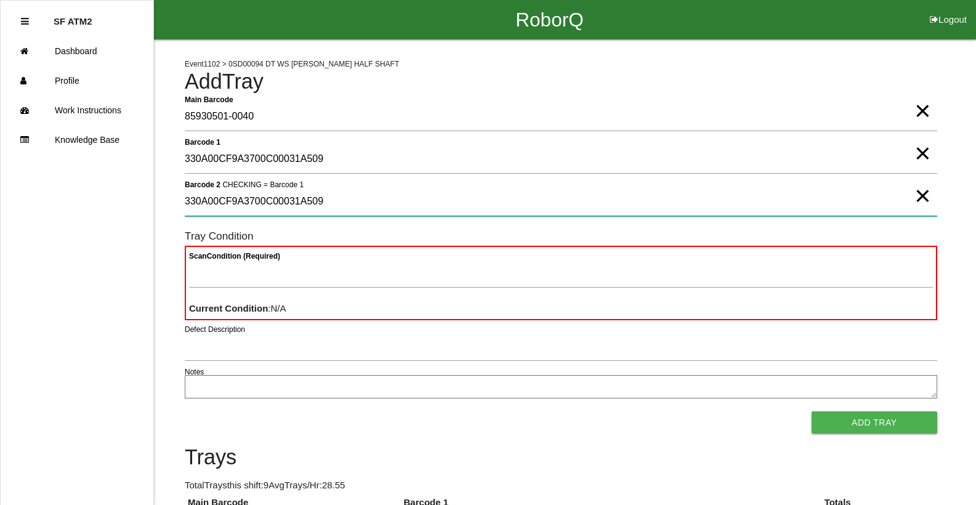
type 2 "330A00CF9A3700C00031A509"
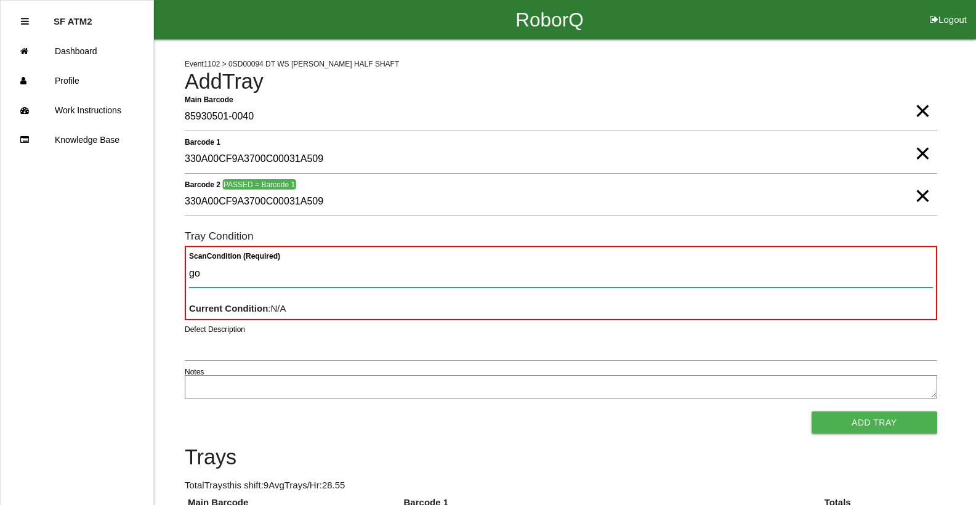
type Condition "goo"
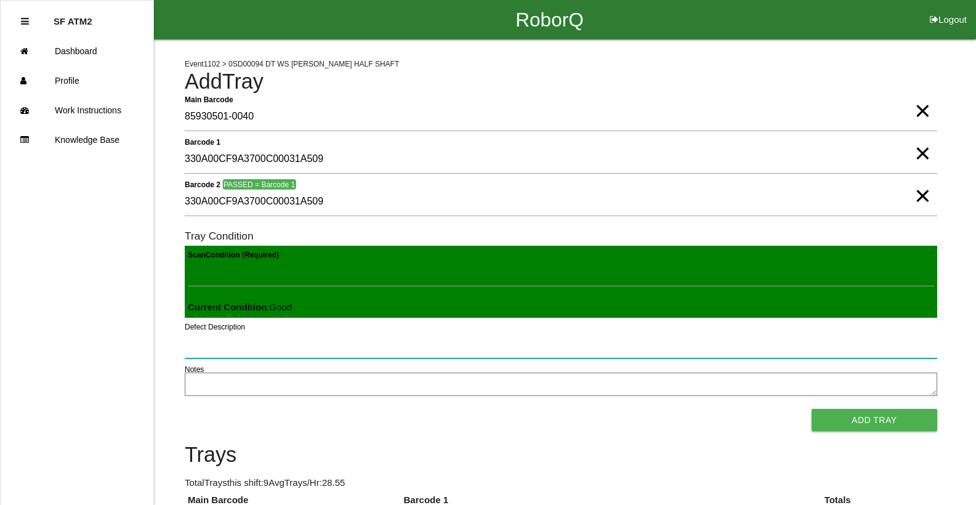
click at [812, 409] on button "Add Tray" at bounding box center [875, 420] width 126 height 22
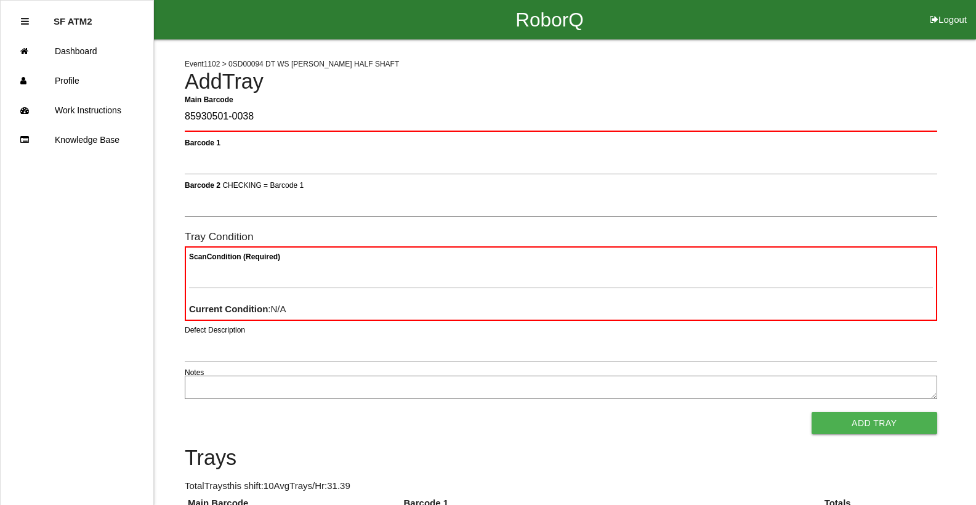
type Barcode "85930501-0038"
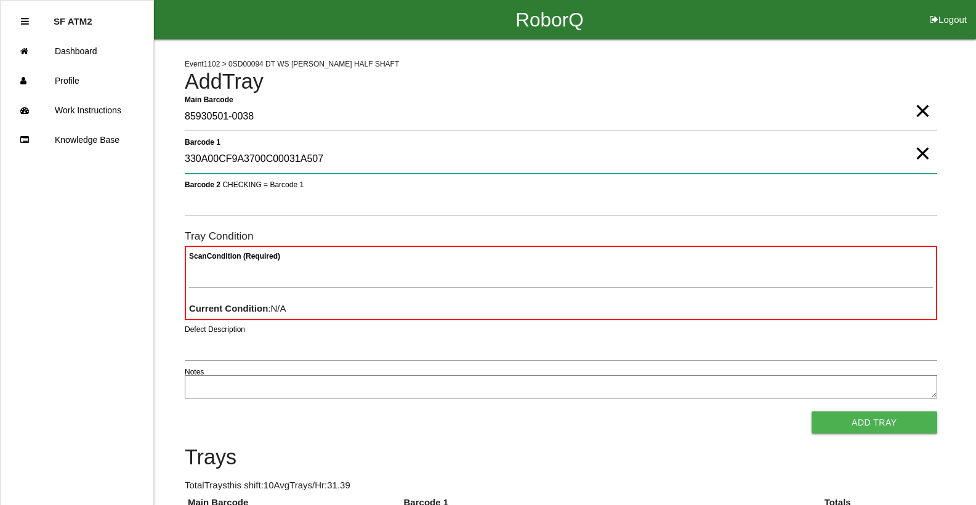
type 1 "330A00CF9A3700C00031A507"
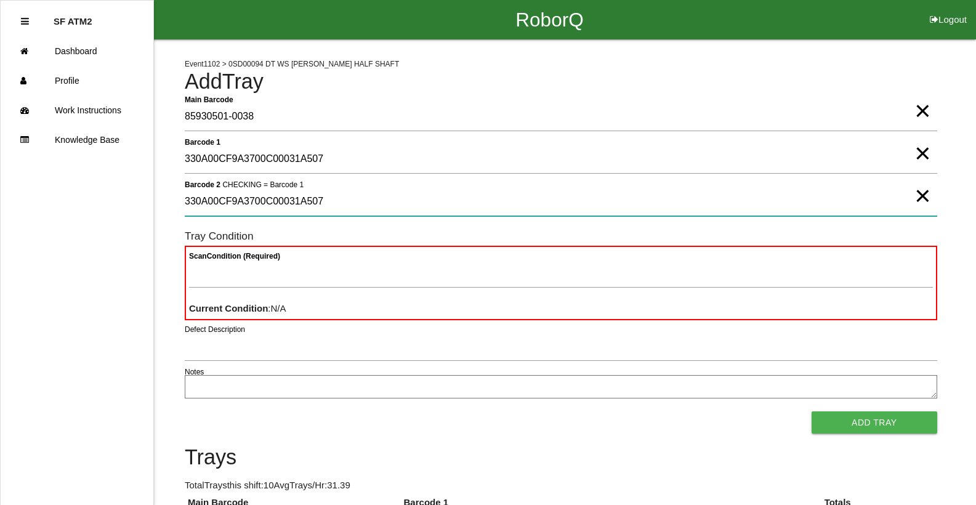
type 2 "330A00CF9A3700C00031A507"
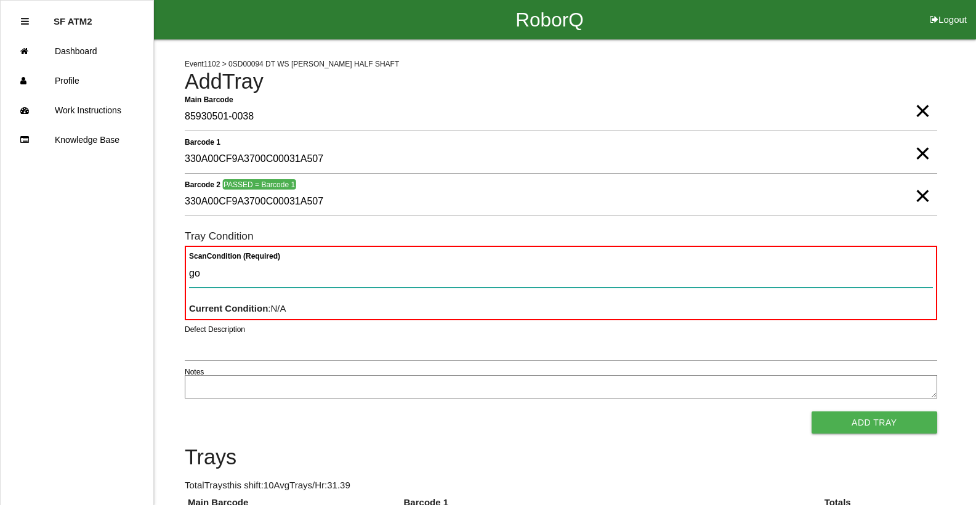
type Condition "goo"
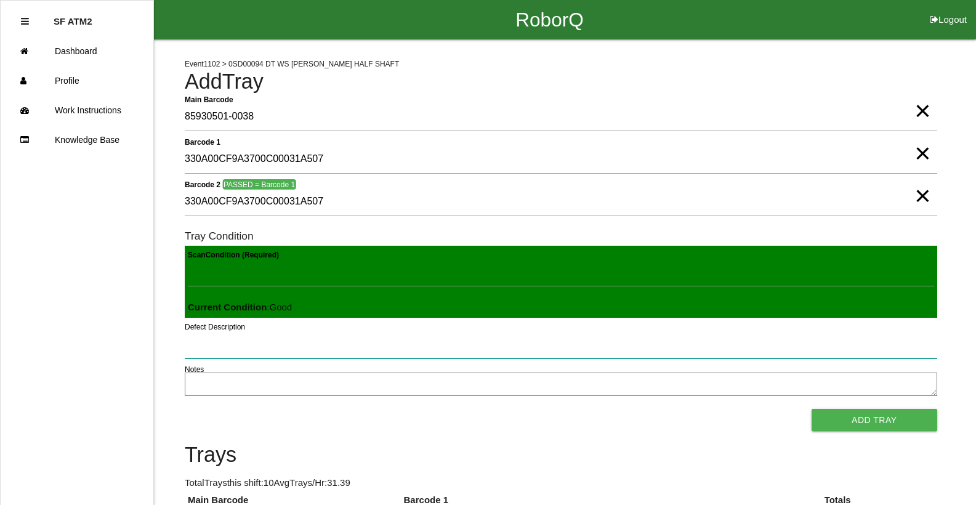
click at [812, 409] on button "Add Tray" at bounding box center [875, 420] width 126 height 22
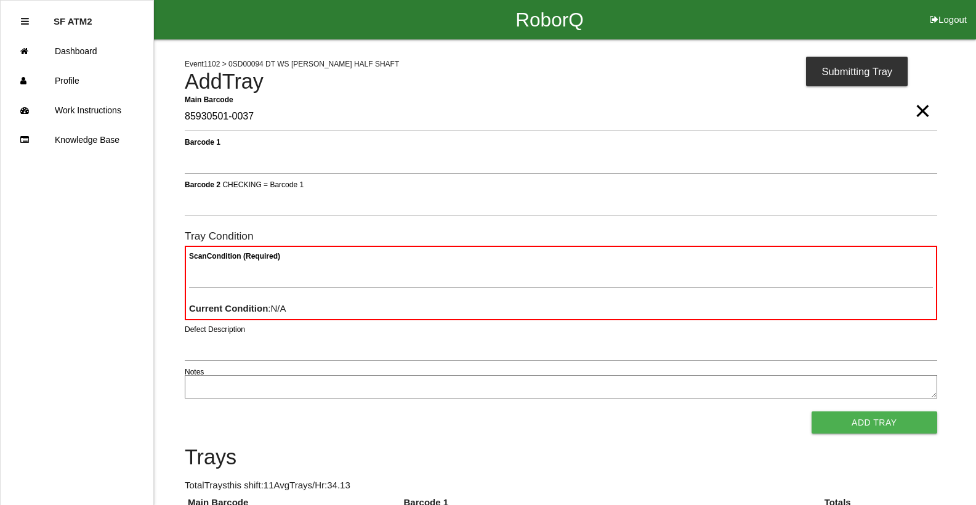
type Barcode "85930501-0037"
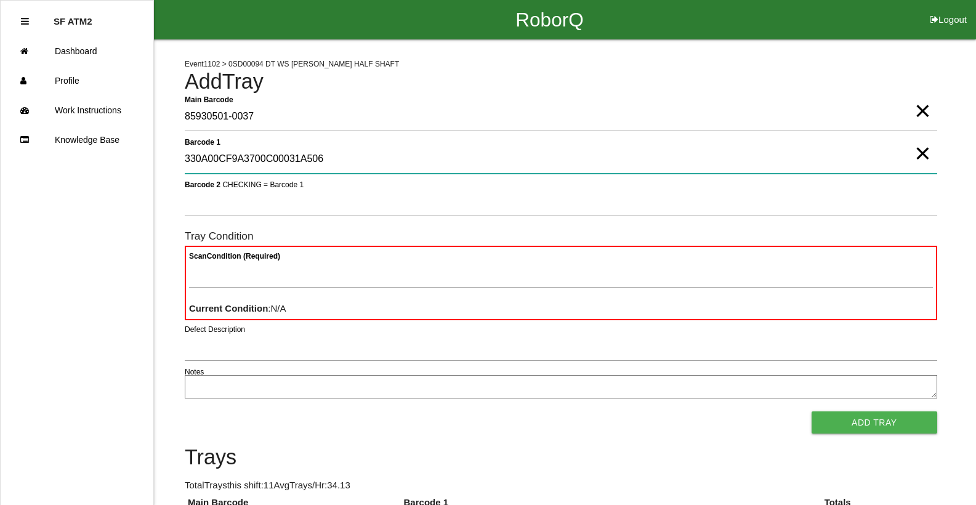
type 1 "330A00CF9A3700C00031A506"
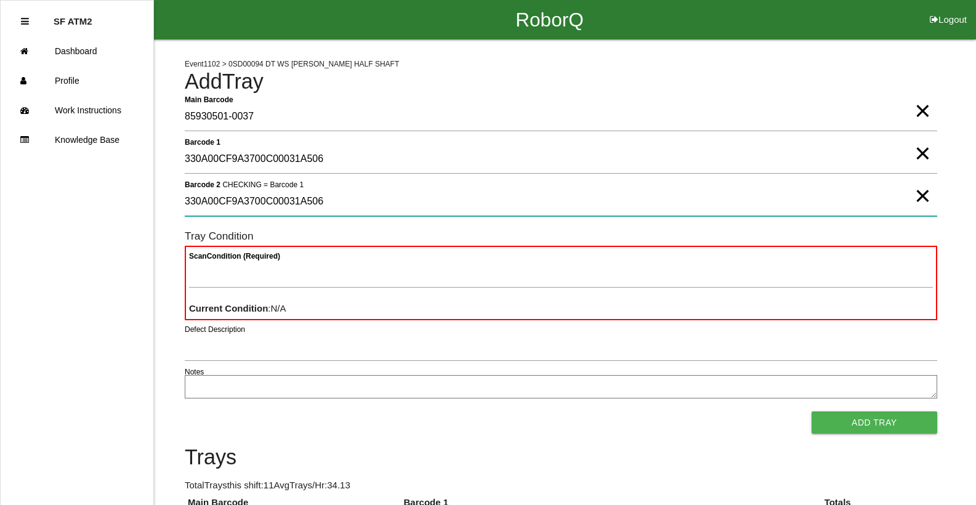
type 2 "330A00CF9A3700C00031A506"
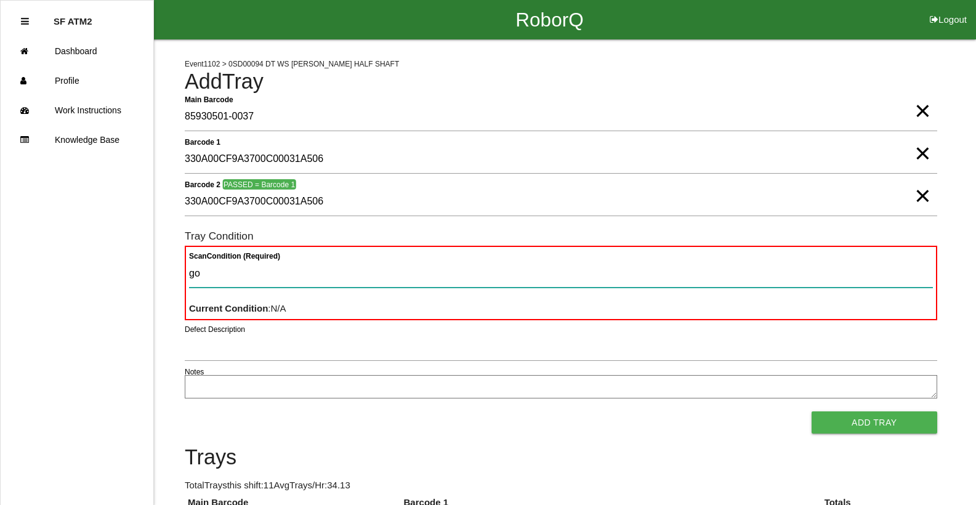
type Condition "goo"
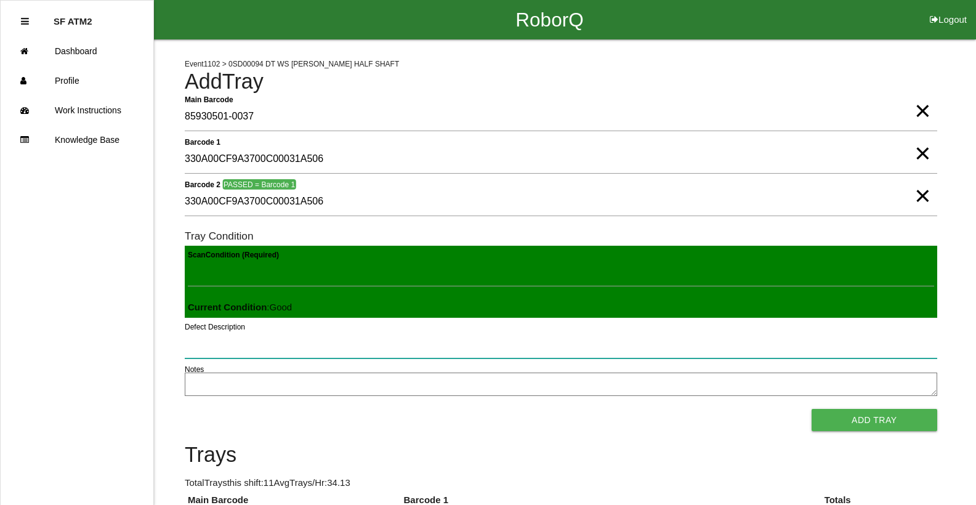
click at [812, 409] on button "Add Tray" at bounding box center [875, 420] width 126 height 22
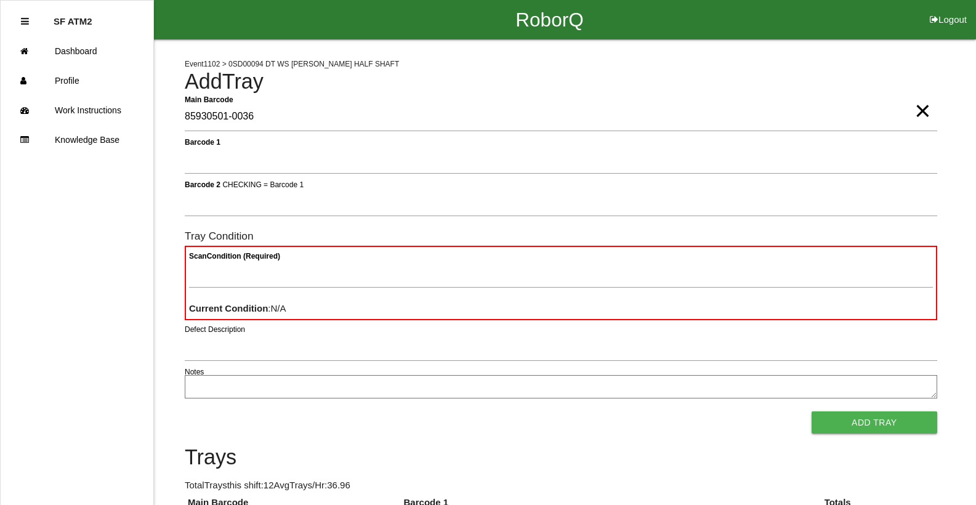
type Barcode "85930501-0036"
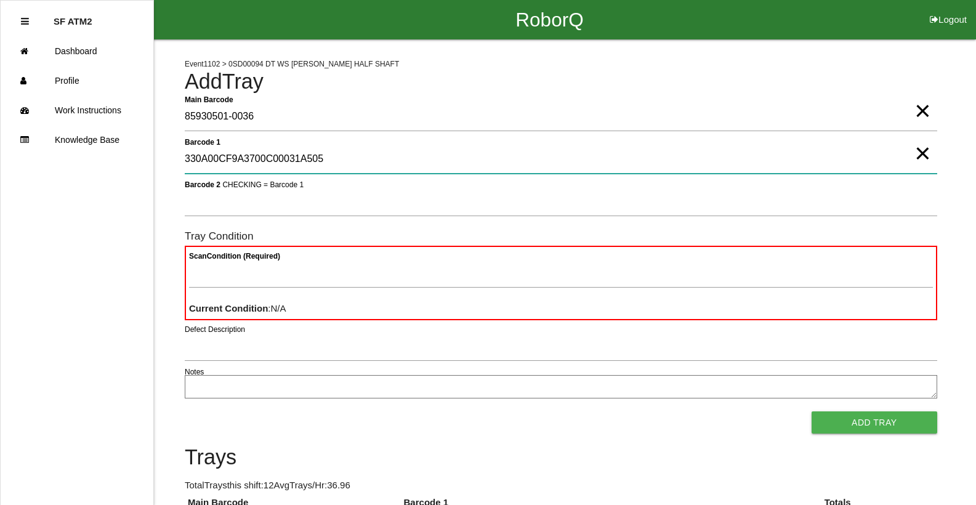
type 1 "330A00CF9A3700C00031A505"
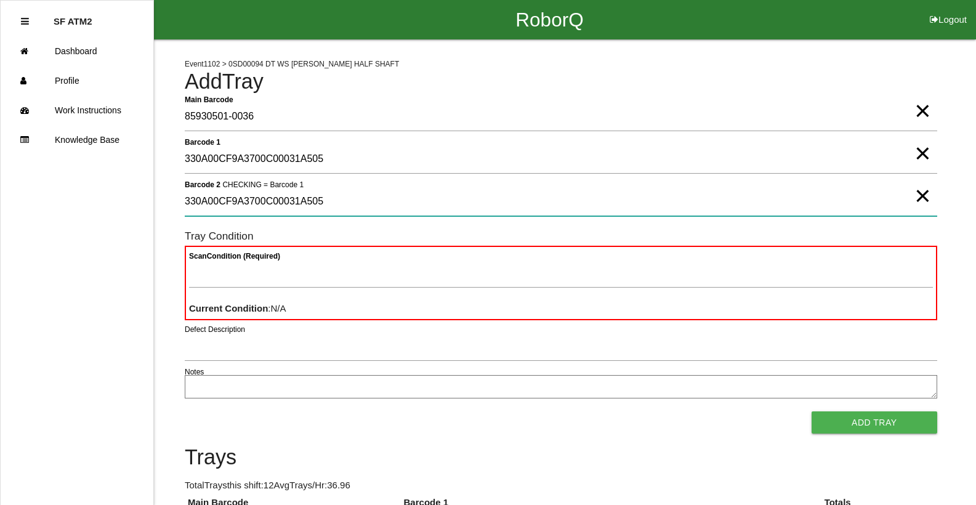
type 2 "330A00CF9A3700C00031A505"
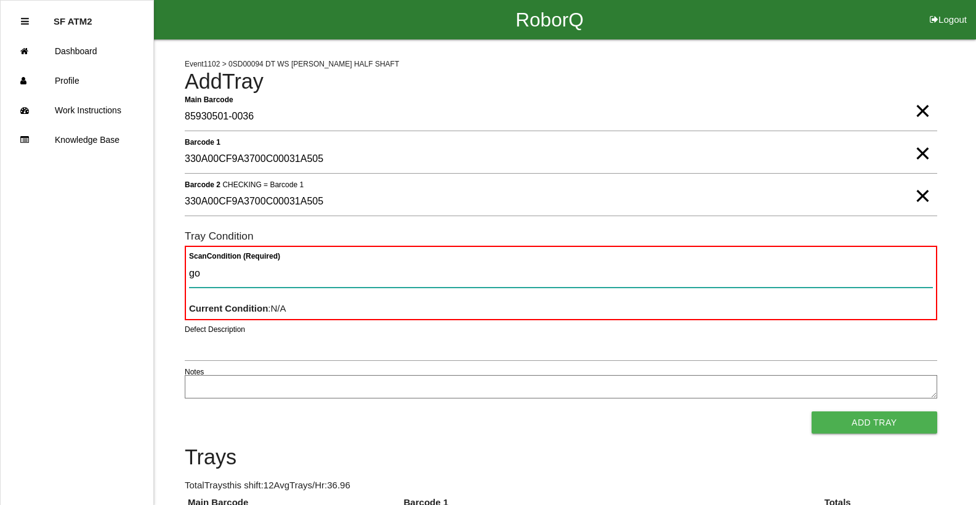
type Condition "goo"
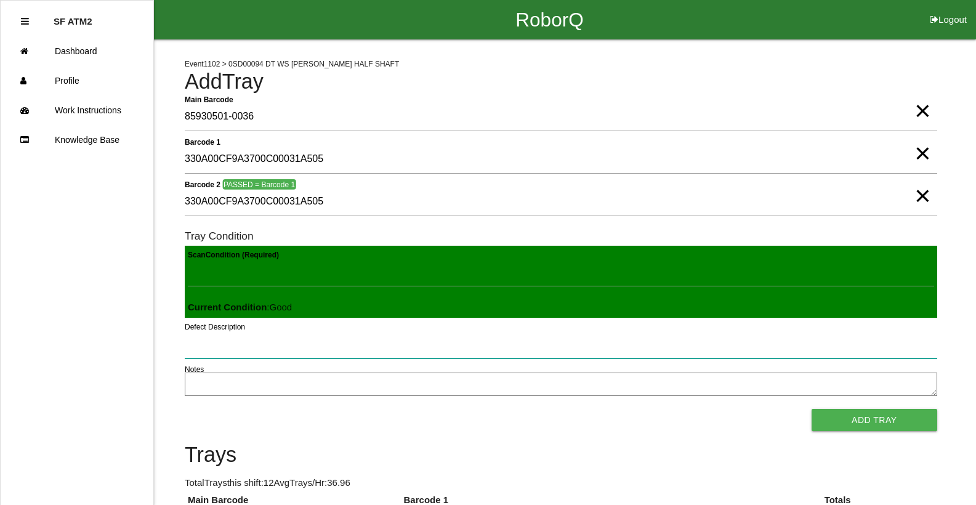
click at [812, 409] on button "Add Tray" at bounding box center [875, 420] width 126 height 22
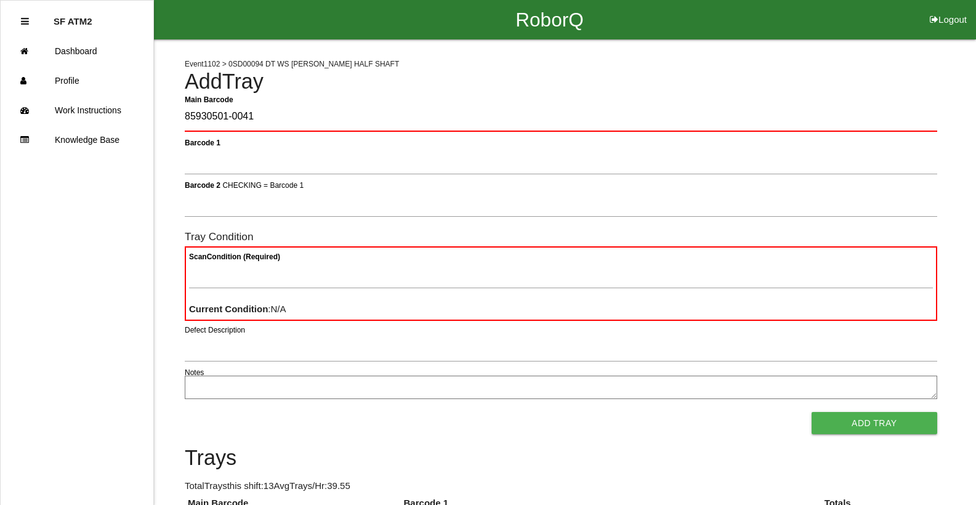
type Barcode "85930501-0041"
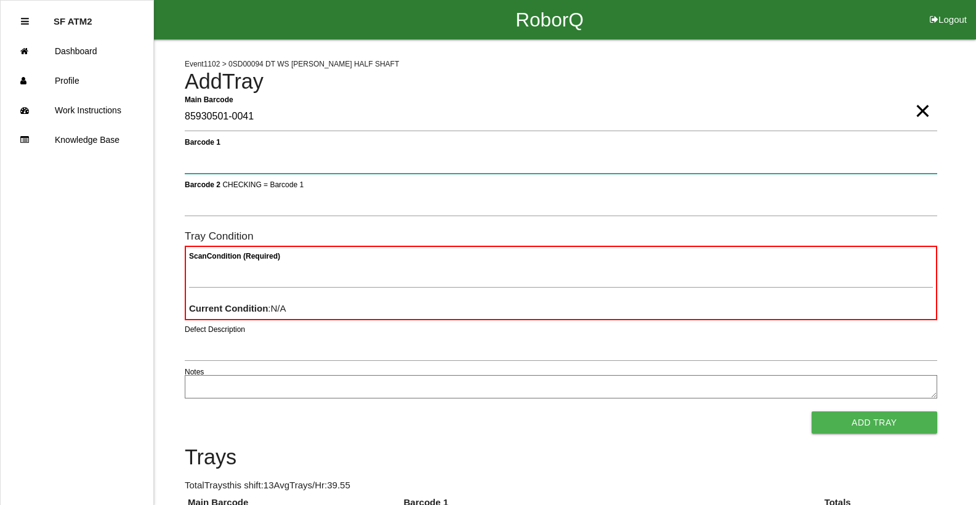
click at [812, 411] on button "Add Tray" at bounding box center [875, 422] width 126 height 22
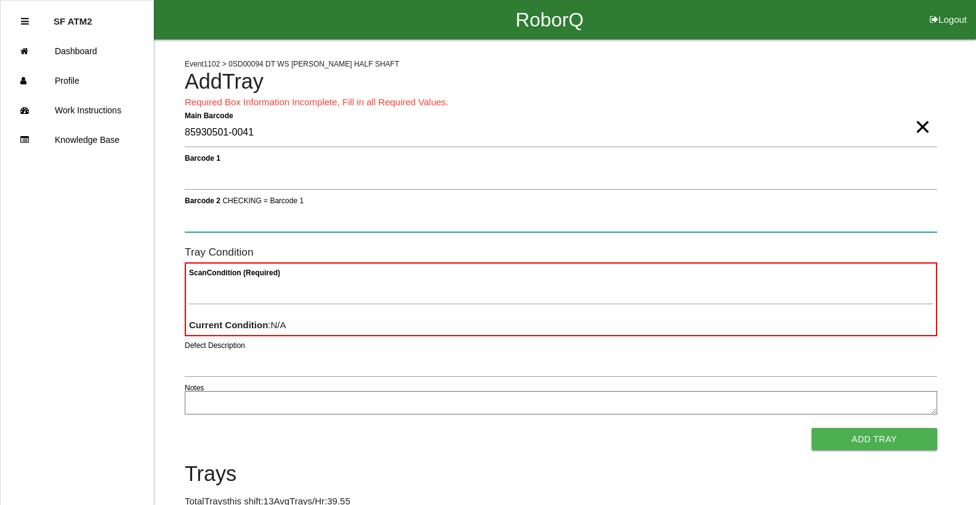
click at [812, 428] on button "Add Tray" at bounding box center [875, 439] width 126 height 22
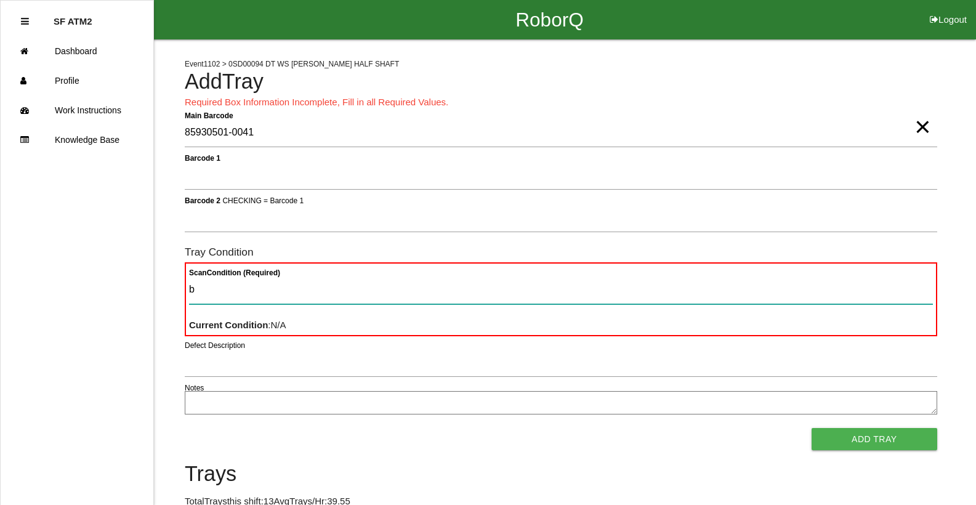
type Condition "ba"
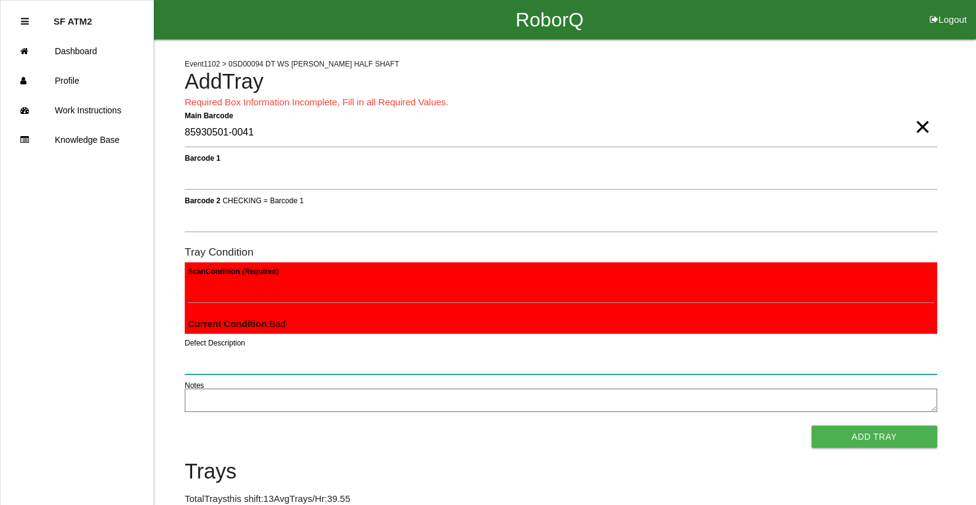
click at [812, 426] on button "Add Tray" at bounding box center [875, 437] width 126 height 22
